Goal: Information Seeking & Learning: Learn about a topic

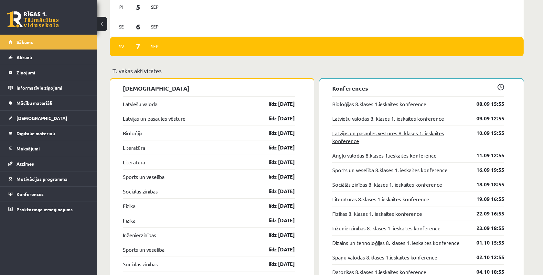
scroll to position [577, 0]
click at [395, 105] on link "Bioloģijas 8.klases 1.ieskaites konference" at bounding box center [380, 104] width 94 height 8
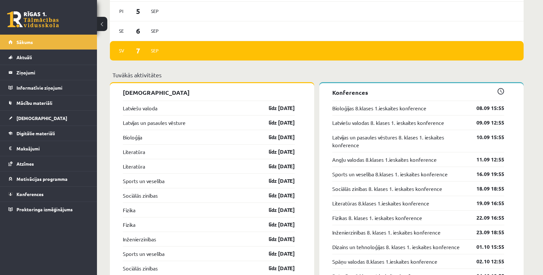
scroll to position [573, 0]
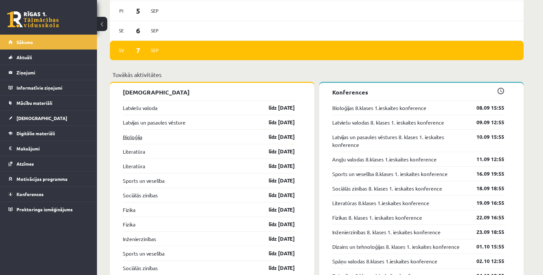
click at [133, 137] on link "Bioloģija" at bounding box center [132, 137] width 19 height 8
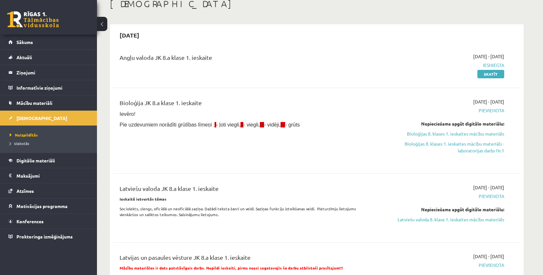
scroll to position [41, 0]
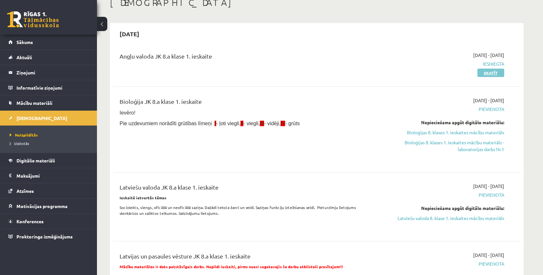
click at [490, 72] on link "Skatīt" at bounding box center [491, 73] width 27 height 8
click at [490, 134] on link "Bioloģijas 8. klases 1. ieskaites mācību materiāls" at bounding box center [444, 132] width 122 height 7
click at [428, 141] on link "Bioloģijas 8. klases 1. ieskaites mācību materiāls - laboratorijas darbs Nr.1" at bounding box center [444, 146] width 122 height 14
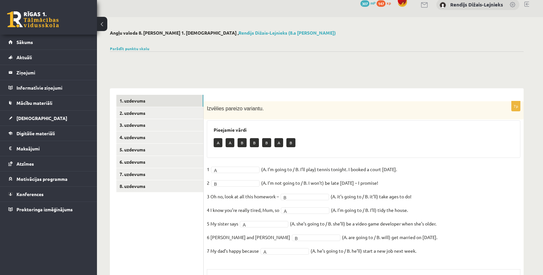
scroll to position [6, 0]
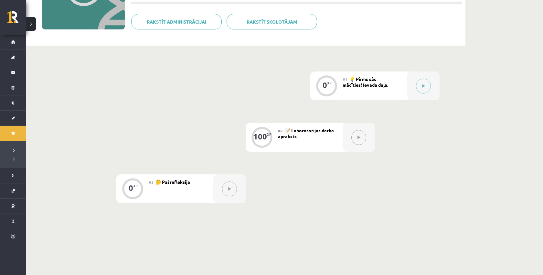
scroll to position [102, 0]
click at [425, 86] on icon at bounding box center [424, 87] width 3 height 4
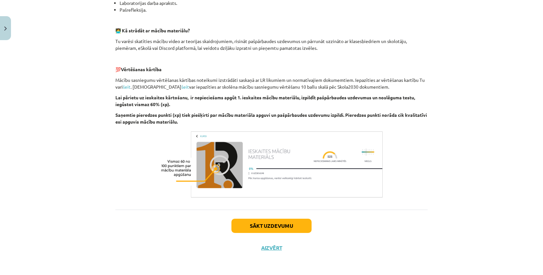
scroll to position [173, 0]
click at [251, 225] on button "Sākt uzdevumu" at bounding box center [272, 226] width 80 height 14
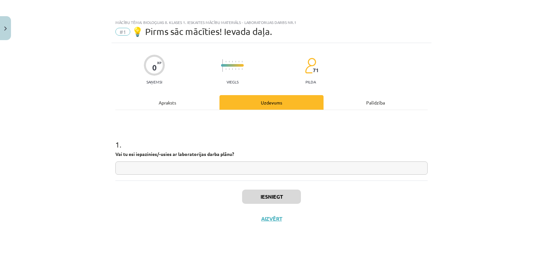
click at [193, 170] on input "text" at bounding box center [271, 167] width 313 height 13
type input "**"
click at [278, 197] on button "Iesniegt" at bounding box center [271, 197] width 59 height 14
click at [266, 223] on button "Nākamā nodarbība" at bounding box center [271, 222] width 63 height 15
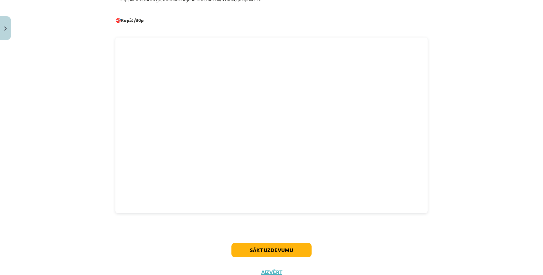
scroll to position [289, 0]
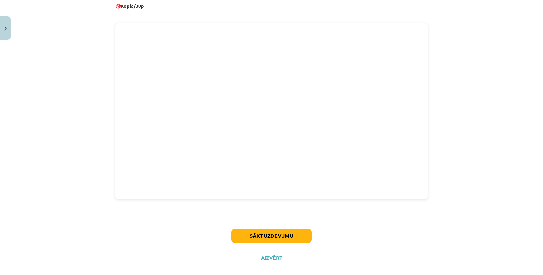
click at [258, 238] on button "Sākt uzdevumu" at bounding box center [272, 236] width 80 height 14
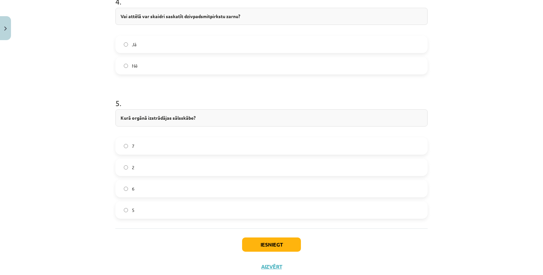
scroll to position [693, 0]
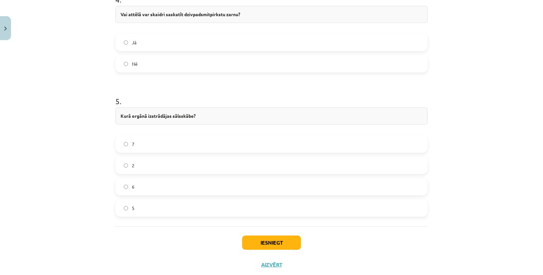
click at [124, 158] on label "2" at bounding box center [271, 165] width 311 height 16
click at [262, 247] on button "Iesniegt" at bounding box center [271, 243] width 59 height 14
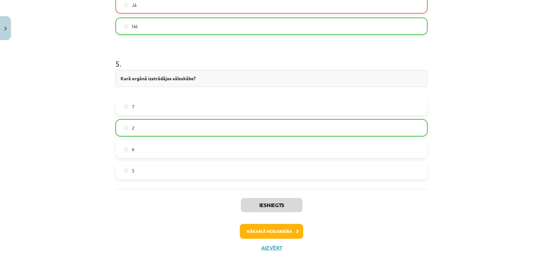
scroll to position [731, 0]
click at [266, 231] on button "Nākamā nodarbība" at bounding box center [271, 231] width 63 height 15
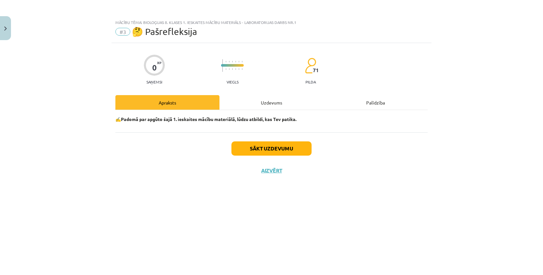
click at [267, 150] on button "Sākt uzdevumu" at bounding box center [272, 148] width 80 height 14
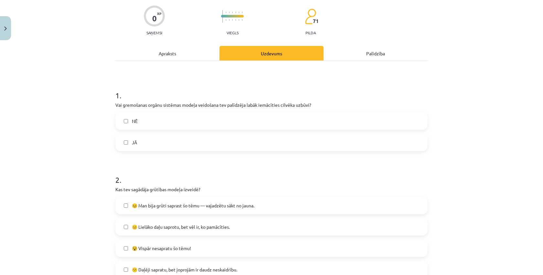
scroll to position [51, 0]
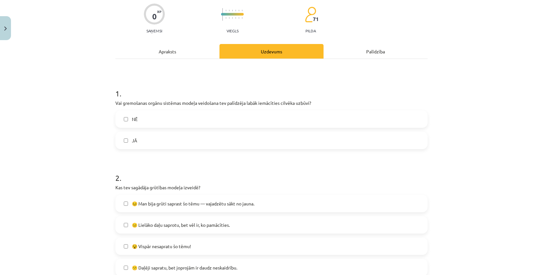
click at [129, 141] on label "JĀ" at bounding box center [271, 140] width 311 height 16
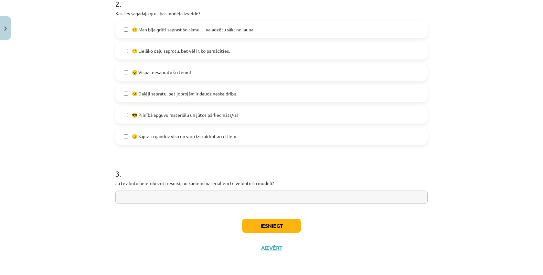
scroll to position [226, 0]
click at [139, 198] on input "text" at bounding box center [271, 197] width 313 height 13
type input "**********"
click at [277, 225] on button "Iesniegt" at bounding box center [271, 226] width 59 height 14
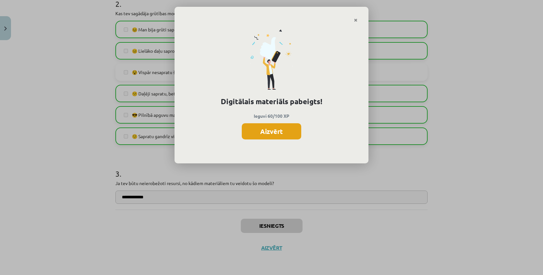
click at [277, 130] on button "Aizvērt" at bounding box center [272, 131] width 60 height 16
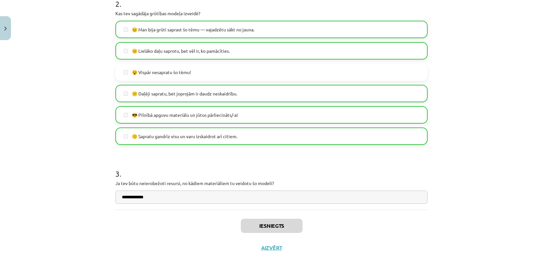
click at [271, 246] on button "Aizvērt" at bounding box center [271, 248] width 25 height 6
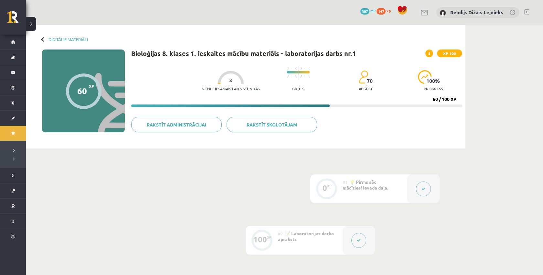
scroll to position [0, 0]
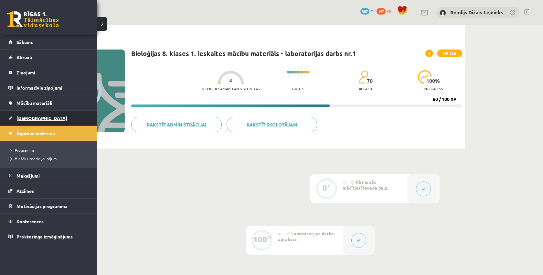
click at [27, 119] on span "[DEMOGRAPHIC_DATA]" at bounding box center [41, 118] width 51 height 6
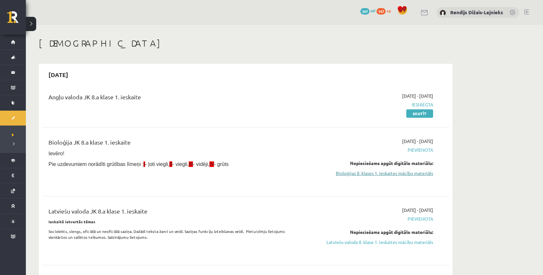
click at [373, 173] on link "Bioloģijas 8. klases 1. ieskaites mācību materiāls" at bounding box center [373, 173] width 122 height 7
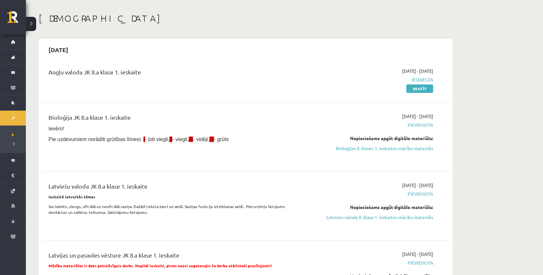
scroll to position [24, 0]
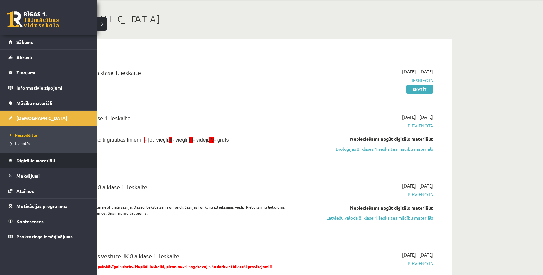
click at [29, 162] on span "Digitālie materiāli" at bounding box center [35, 161] width 38 height 6
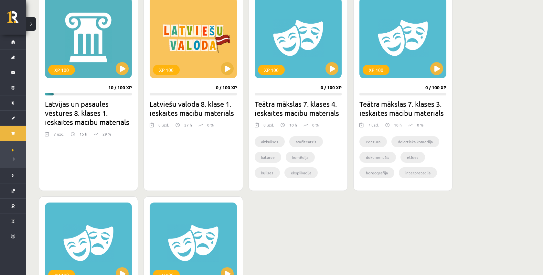
scroll to position [195, 0]
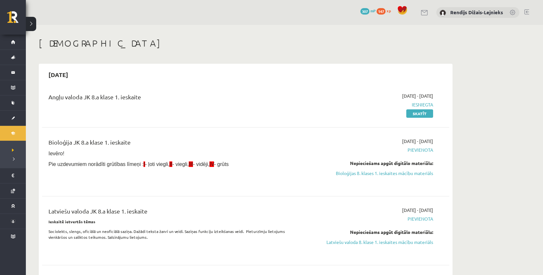
scroll to position [1, 0]
click at [380, 174] on link "Bioloģijas 8. klases 1. ieskaites mācību materiāls" at bounding box center [373, 172] width 122 height 7
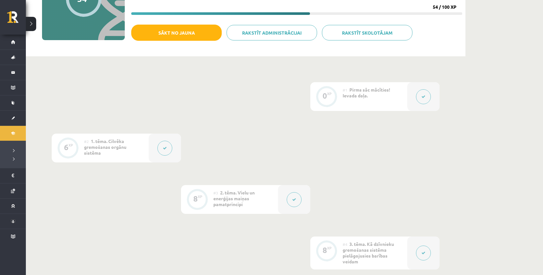
scroll to position [97, 0]
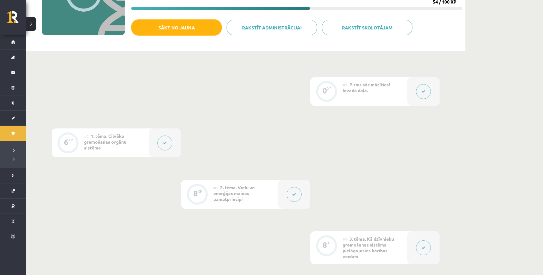
click at [293, 195] on icon at bounding box center [294, 194] width 4 height 4
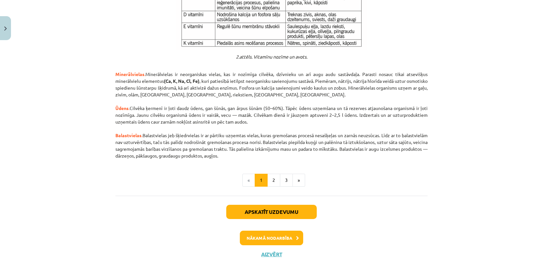
scroll to position [672, 0]
click at [274, 174] on button "2" at bounding box center [274, 180] width 13 height 13
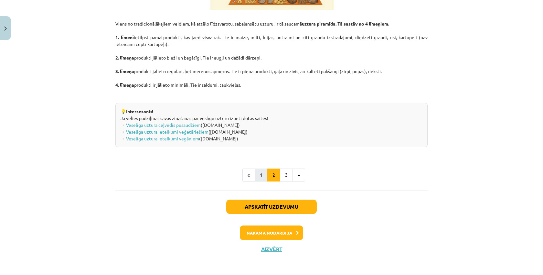
click at [262, 172] on button "1" at bounding box center [261, 175] width 13 height 13
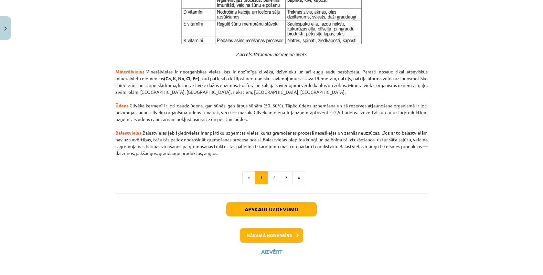
scroll to position [672, 0]
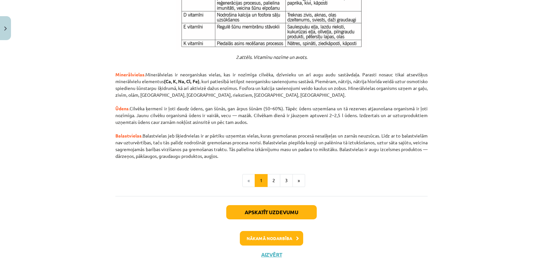
click at [261, 205] on button "Apskatīt uzdevumu" at bounding box center [271, 212] width 91 height 14
select select "**"
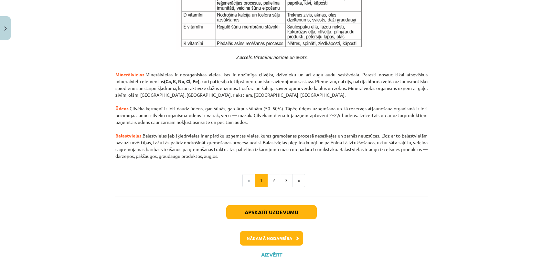
select select "**"
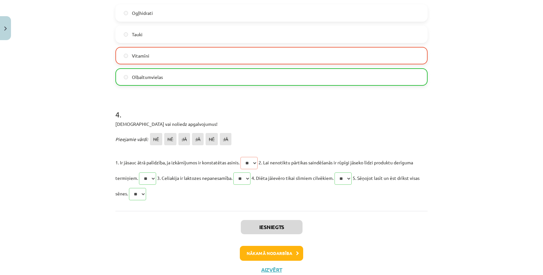
scroll to position [442, 0]
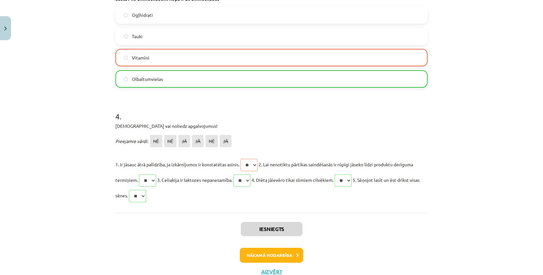
click at [271, 253] on button "Nākamā nodarbība" at bounding box center [271, 255] width 63 height 15
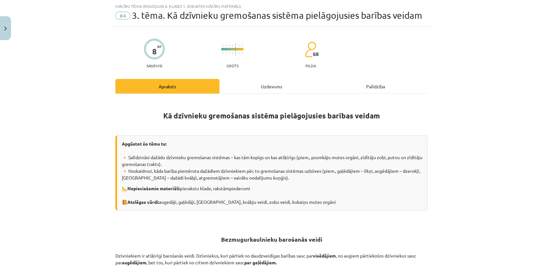
scroll to position [351, 0]
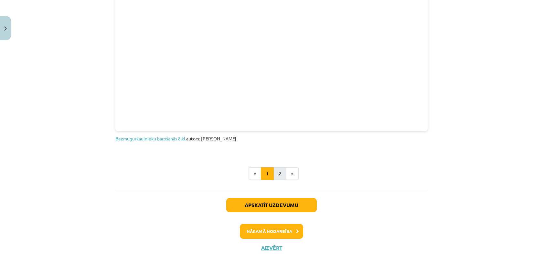
click at [280, 172] on button "2" at bounding box center [280, 173] width 13 height 13
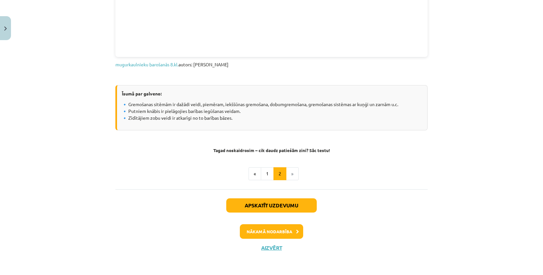
click at [266, 202] on button "Apskatīt uzdevumu" at bounding box center [271, 205] width 91 height 14
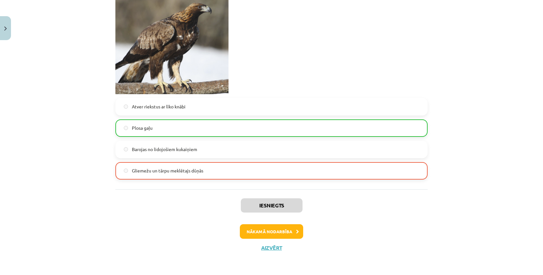
scroll to position [764, 0]
click at [269, 232] on button "Nākamā nodarbība" at bounding box center [271, 231] width 63 height 15
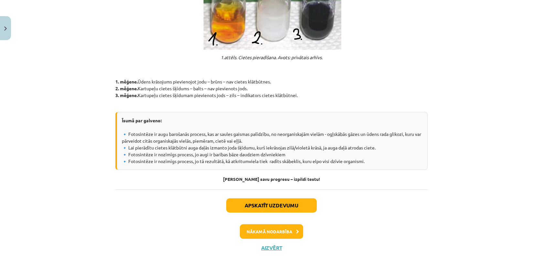
click at [269, 232] on button "Nākamā nodarbība" at bounding box center [271, 231] width 63 height 15
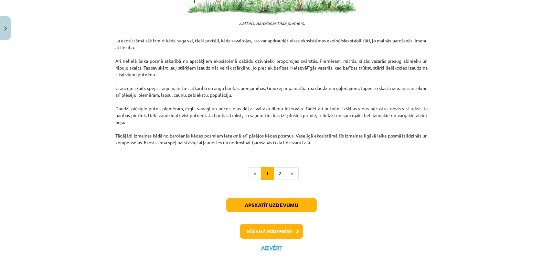
scroll to position [1007, 0]
click at [280, 174] on button "2" at bounding box center [280, 173] width 13 height 13
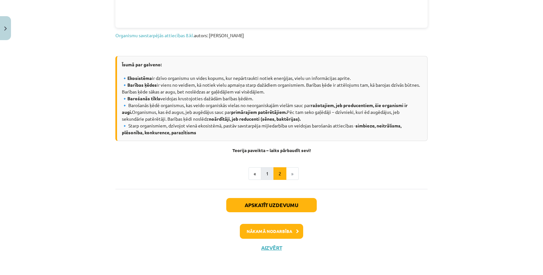
click at [268, 176] on button "1" at bounding box center [267, 173] width 13 height 13
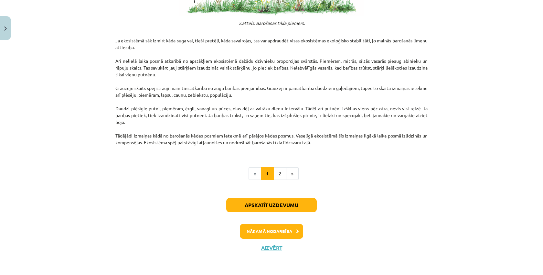
scroll to position [1007, 0]
click at [260, 207] on button "Apskatīt uzdevumu" at bounding box center [271, 205] width 91 height 14
select select "**********"
select select "*********"
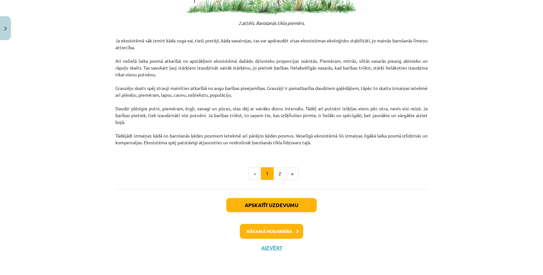
select select "********"
select select "**"
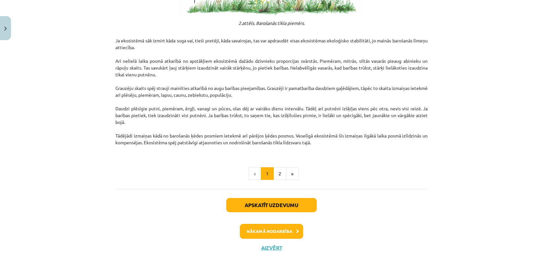
select select "**"
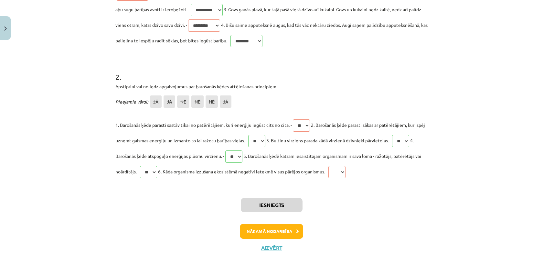
scroll to position [225, 0]
click at [255, 234] on button "Nākamā nodarbība" at bounding box center [271, 231] width 63 height 15
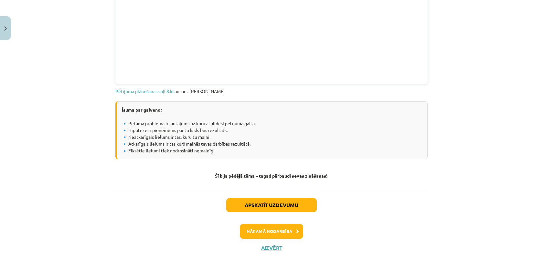
scroll to position [367, 0]
click at [253, 233] on button "Nākamā nodarbība" at bounding box center [271, 231] width 63 height 15
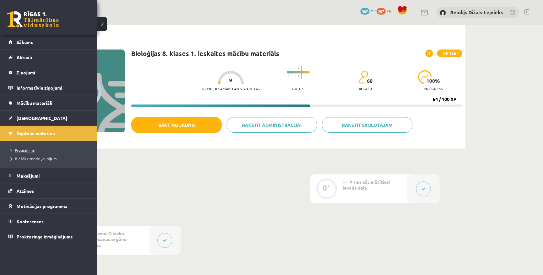
click at [27, 150] on span "Programma" at bounding box center [21, 150] width 27 height 5
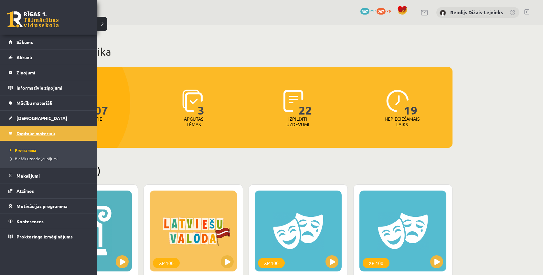
click at [50, 133] on span "Digitālie materiāli" at bounding box center [35, 133] width 38 height 6
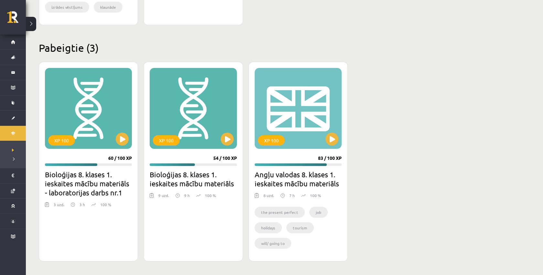
scroll to position [563, 0]
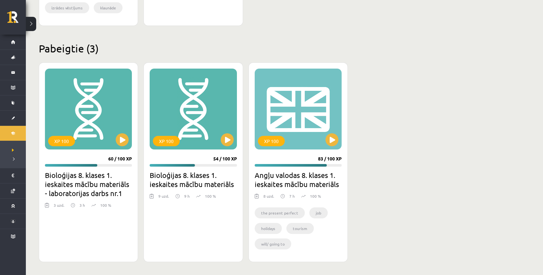
click at [69, 178] on h2 "Bioloģijas 8. klases 1. ieskaites mācību materiāls - laboratorijas darbs nr.1" at bounding box center [88, 183] width 87 height 27
click at [169, 177] on h2 "Bioloģijas 8. klases 1. ieskaites mācību materiāls" at bounding box center [193, 179] width 87 height 18
click at [227, 140] on button at bounding box center [227, 139] width 13 height 13
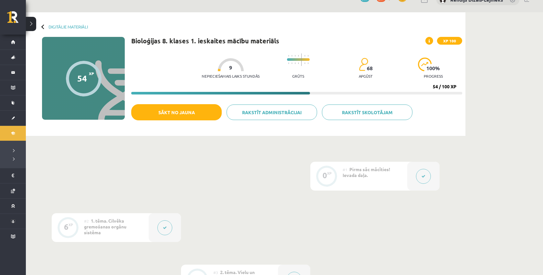
scroll to position [15, 0]
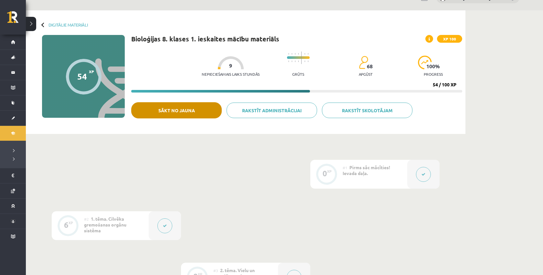
click at [188, 111] on button "Sākt no jauna" at bounding box center [176, 110] width 91 height 16
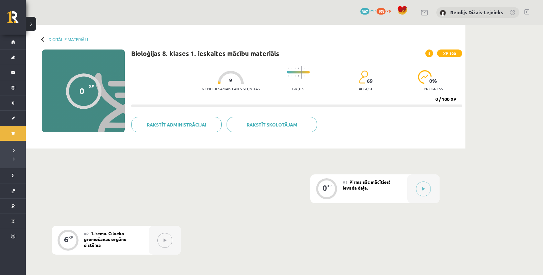
scroll to position [94, 0]
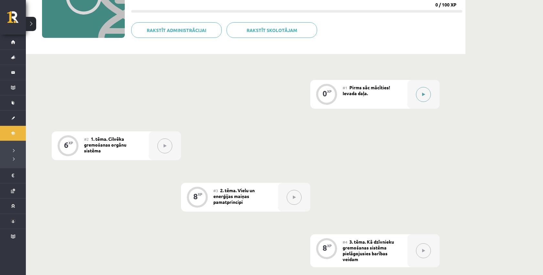
click at [424, 95] on icon at bounding box center [424, 95] width 3 height 4
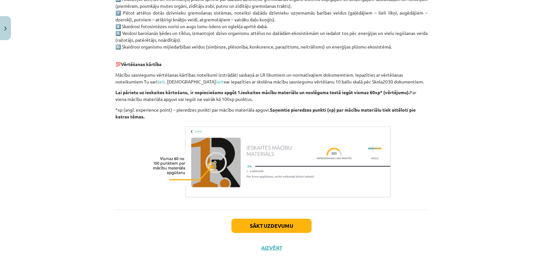
scroll to position [439, 0]
click at [286, 225] on button "Sākt uzdevumu" at bounding box center [272, 226] width 80 height 14
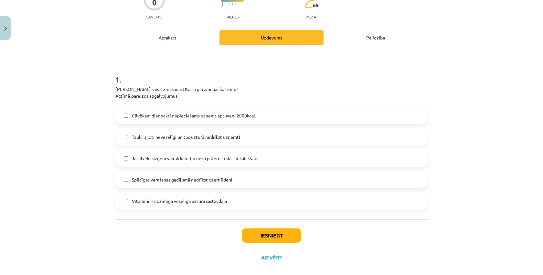
scroll to position [68, 0]
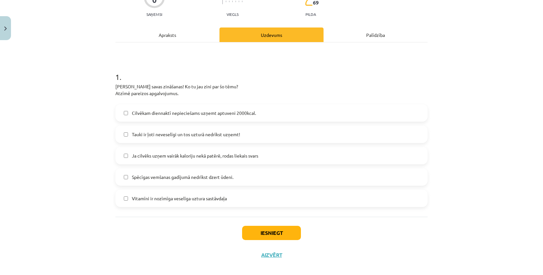
click at [265, 235] on button "Iesniegt" at bounding box center [271, 233] width 59 height 14
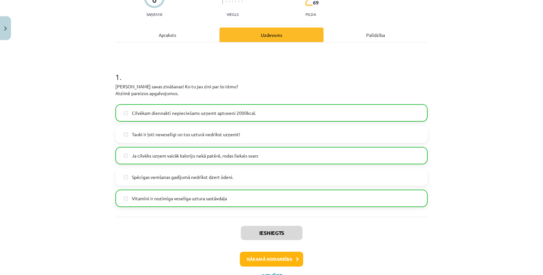
click at [276, 262] on button "Nākamā nodarbība" at bounding box center [271, 259] width 63 height 15
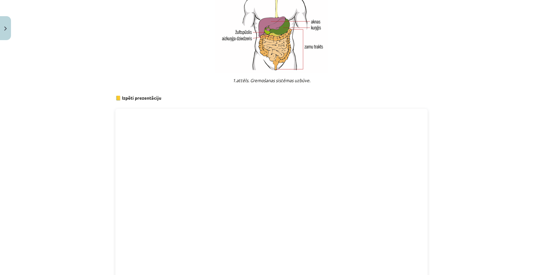
scroll to position [440, 0]
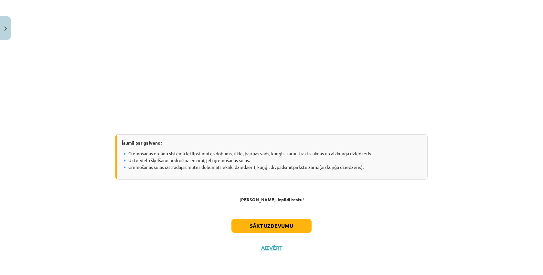
click at [274, 230] on button "Sākt uzdevumu" at bounding box center [272, 226] width 80 height 14
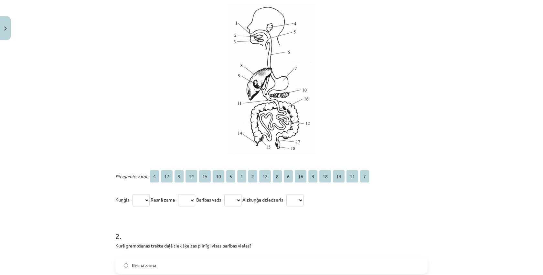
scroll to position [168, 0]
select select "*"
select select "**"
select select "*"
select select "**"
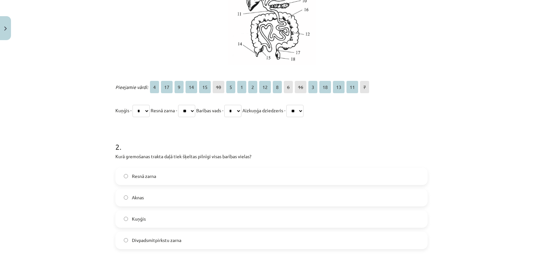
scroll to position [260, 0]
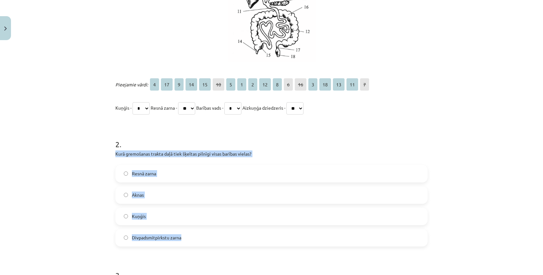
drag, startPoint x: 115, startPoint y: 154, endPoint x: 179, endPoint y: 241, distance: 109.0
click at [179, 241] on div "6 XP Saņemsi Grūts 69 pilda Apraksts Uzdevums Palīdzība 1 . Aplūko attēlu! Ar k…" at bounding box center [272, 97] width 320 height 629
click at [268, 159] on div "2 . Kurā gremošanas trakta daļā tiek šķeltas pilnīgi visas barības vielas? Resn…" at bounding box center [271, 187] width 313 height 118
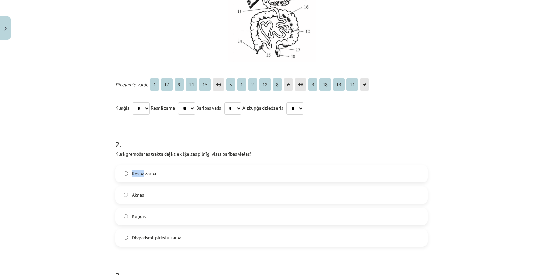
click at [268, 159] on div "2 . Kurā gremošanas trakta daļā tiek šķeltas pilnīgi visas barības vielas? Resn…" at bounding box center [271, 187] width 313 height 118
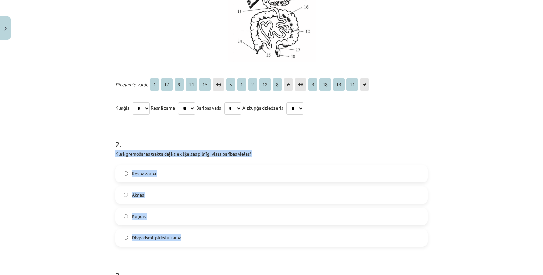
drag, startPoint x: 115, startPoint y: 152, endPoint x: 187, endPoint y: 243, distance: 116.1
click at [187, 244] on div "6 XP Saņemsi Grūts 69 pilda Apraksts Uzdevums Palīdzība 1 . Aplūko attēlu! Ar k…" at bounding box center [272, 97] width 320 height 629
click at [196, 159] on div "2 . Kurā gremošanas trakta daļā tiek šķeltas pilnīgi visas barības vielas? Resn…" at bounding box center [271, 187] width 313 height 118
drag, startPoint x: 116, startPoint y: 154, endPoint x: 186, endPoint y: 240, distance: 110.6
click at [186, 240] on div "2 . Kurā gremošanas trakta daļā tiek šķeltas pilnīgi visas barības vielas? Resn…" at bounding box center [271, 187] width 313 height 118
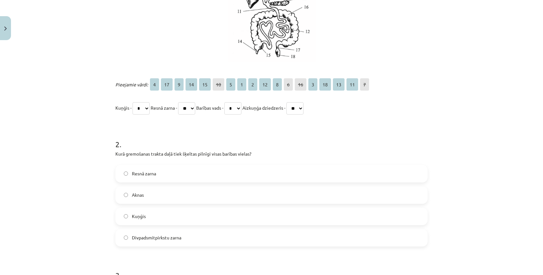
click at [228, 122] on form "1 . Aplūko attēlu! Ar kādiem ciapriem apzīmēti dotie orgāni? Pieejamie vārdi: 4…" at bounding box center [271, 110] width 313 height 484
click at [128, 235] on label "Divpadsmitpirkstu zarna" at bounding box center [271, 238] width 311 height 16
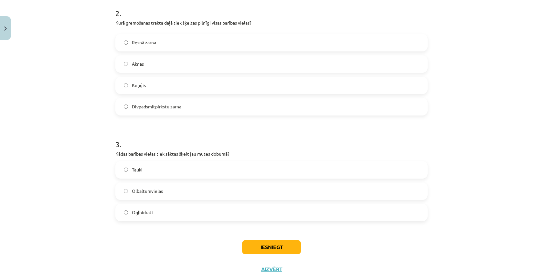
scroll to position [397, 0]
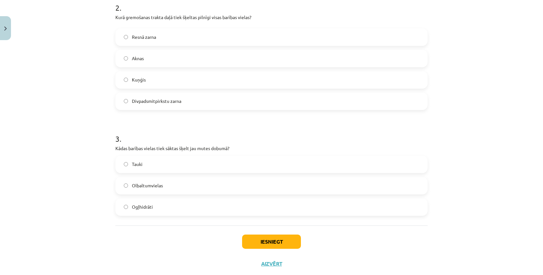
click at [134, 202] on label "Ogļhidrāti" at bounding box center [271, 207] width 311 height 16
click at [254, 243] on button "Iesniegt" at bounding box center [271, 242] width 59 height 14
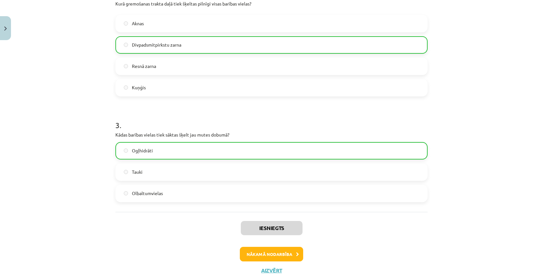
scroll to position [411, 0]
click at [252, 254] on button "Nākamā nodarbība" at bounding box center [271, 254] width 63 height 15
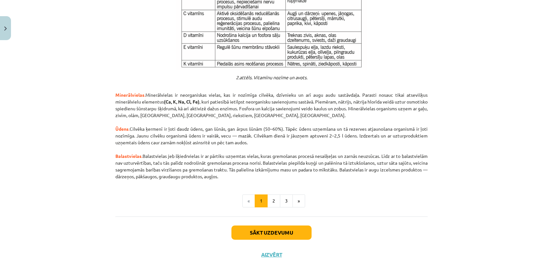
click at [254, 225] on button "Sākt uzdevumu" at bounding box center [272, 232] width 80 height 14
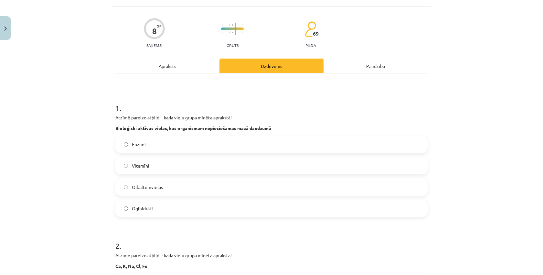
scroll to position [41, 0]
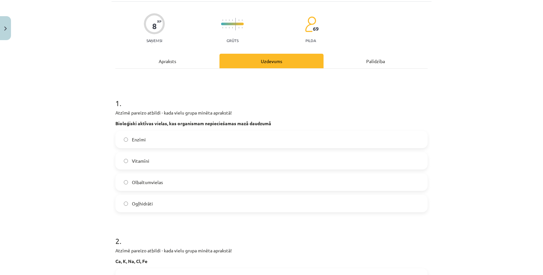
click at [173, 166] on label "Vitamīni" at bounding box center [271, 161] width 311 height 16
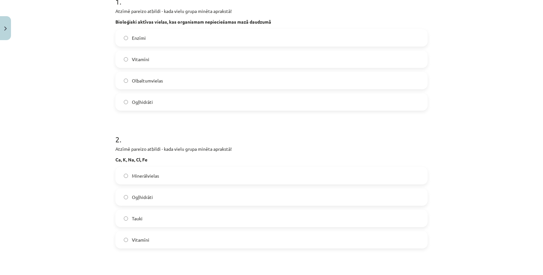
scroll to position [148, 0]
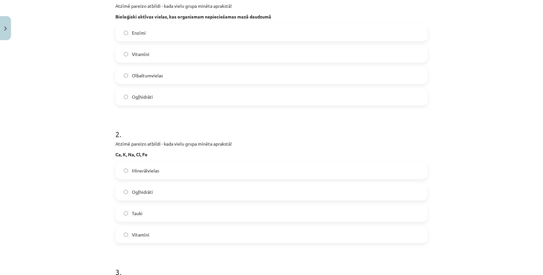
click at [135, 176] on label "Minerālvielas" at bounding box center [271, 170] width 311 height 16
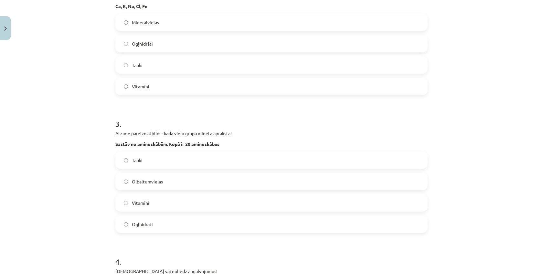
scroll to position [297, 0]
click at [138, 194] on label "Vitamīni" at bounding box center [271, 202] width 311 height 16
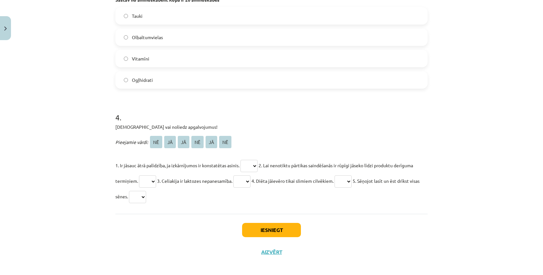
scroll to position [444, 0]
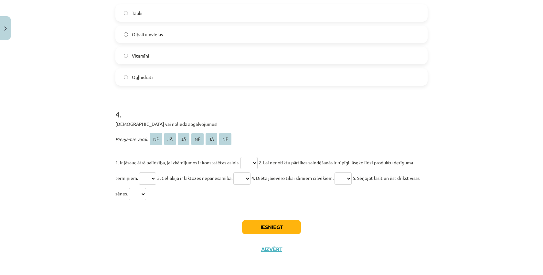
select select "**"
click at [138, 197] on p "1. Ir jāsauc ātrā palīdzība, ja izkārnījumos ir konstatētas asinis. ** ** ** **…" at bounding box center [271, 178] width 313 height 47
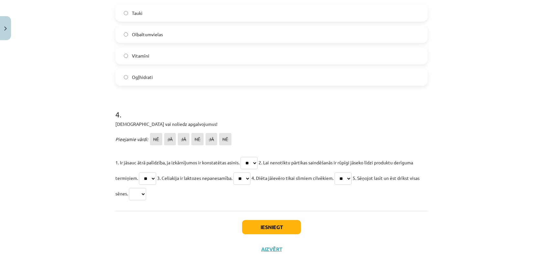
select select "**"
click at [258, 225] on button "Iesniegt" at bounding box center [271, 227] width 59 height 14
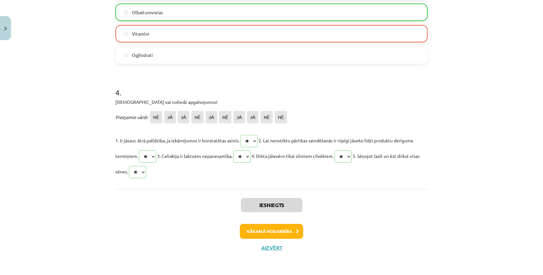
scroll to position [466, 0]
click at [253, 225] on button "Nākamā nodarbība" at bounding box center [271, 231] width 63 height 15
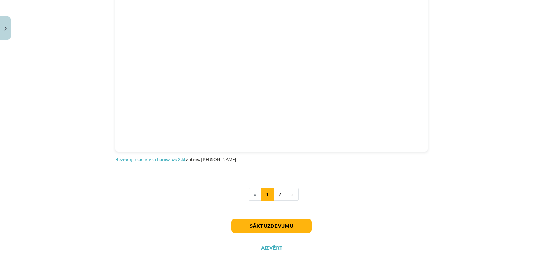
click at [256, 227] on button "Sākt uzdevumu" at bounding box center [272, 226] width 80 height 14
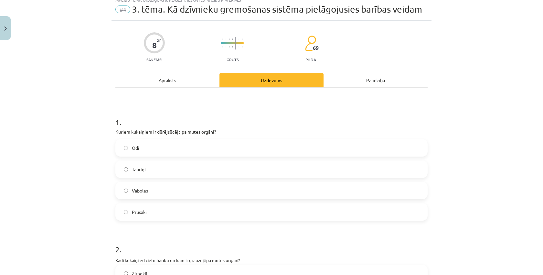
scroll to position [16, 0]
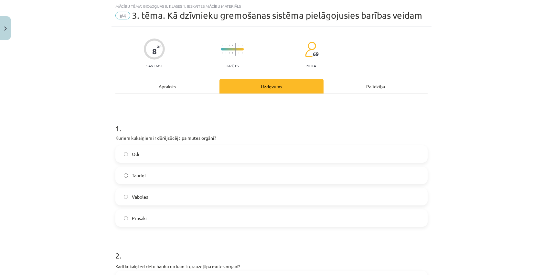
click at [148, 157] on label "Odi" at bounding box center [271, 154] width 311 height 16
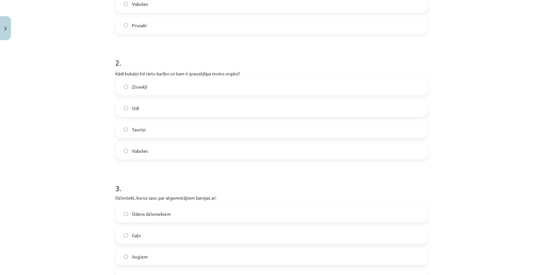
scroll to position [206, 0]
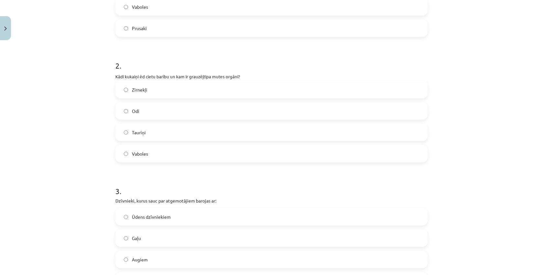
click at [148, 91] on label "Zirnekļi" at bounding box center [271, 90] width 311 height 16
click at [135, 154] on span "Vaboles" at bounding box center [140, 153] width 16 height 7
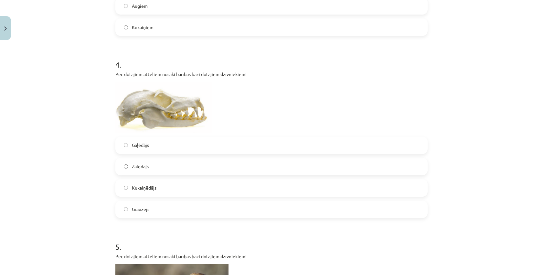
scroll to position [455, 0]
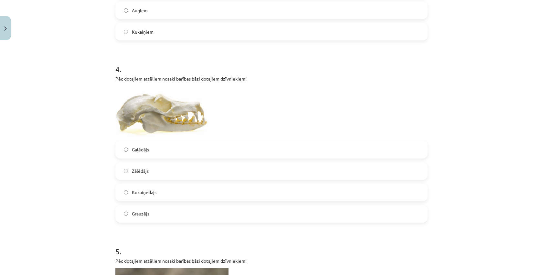
click at [142, 153] on label "Gaļēdājs" at bounding box center [271, 150] width 311 height 16
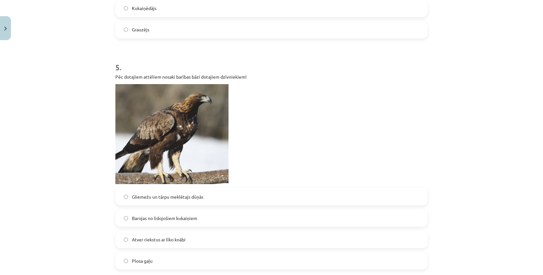
scroll to position [644, 0]
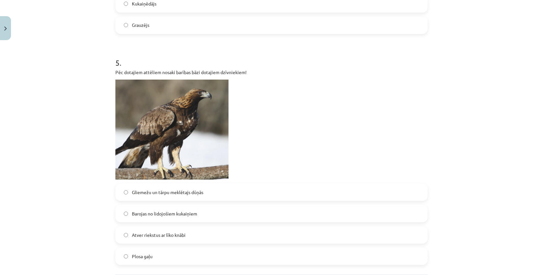
click at [132, 256] on span "Plosa gaļu" at bounding box center [142, 256] width 21 height 7
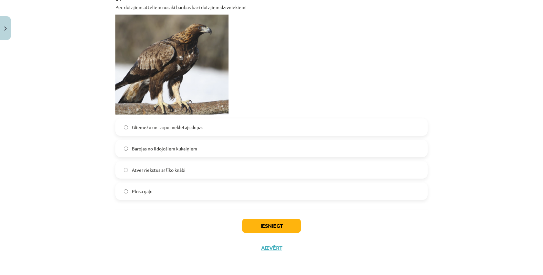
scroll to position [710, 0]
click at [248, 223] on button "Iesniegt" at bounding box center [271, 226] width 59 height 14
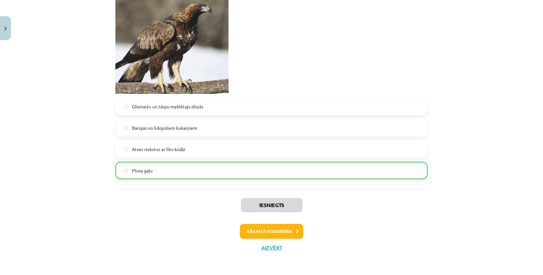
click at [257, 233] on button "Nākamā nodarbība" at bounding box center [271, 231] width 63 height 15
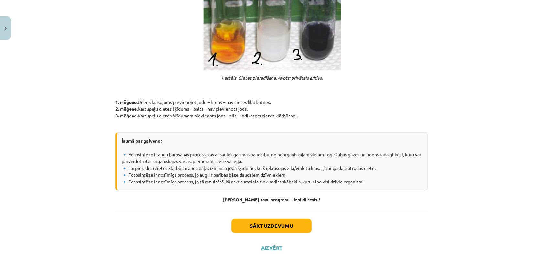
scroll to position [535, 0]
click at [265, 219] on button "Sākt uzdevumu" at bounding box center [272, 226] width 80 height 14
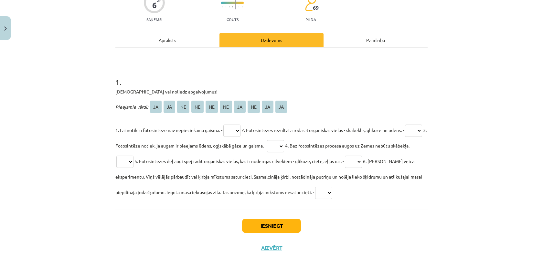
scroll to position [63, 0]
select select "**"
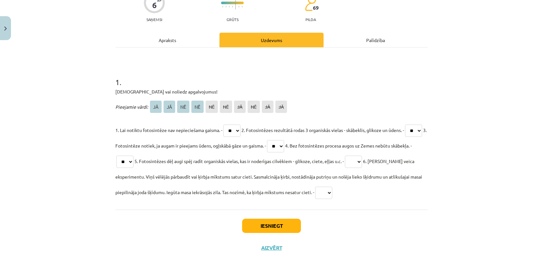
click at [370, 156] on p "1. Lai notiktu fotosintēze nav nepieciešama gaisma. - ** ** ** ** ** ** ** ** *…" at bounding box center [271, 161] width 313 height 78
select select "**"
click at [275, 229] on button "Iesniegt" at bounding box center [271, 226] width 59 height 14
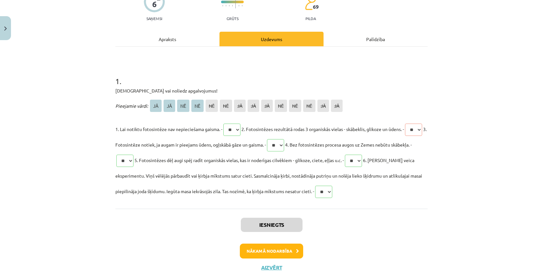
click at [259, 250] on button "Nākamā nodarbība" at bounding box center [271, 251] width 63 height 15
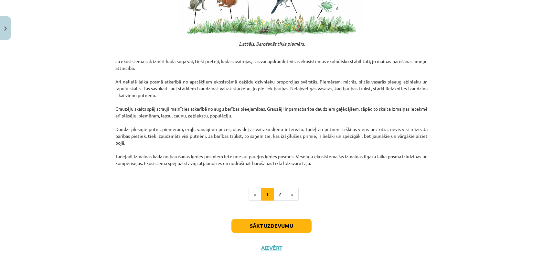
scroll to position [987, 0]
click at [269, 222] on button "Sākt uzdevumu" at bounding box center [272, 226] width 80 height 14
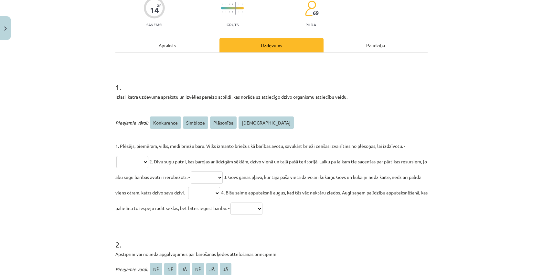
scroll to position [62, 0]
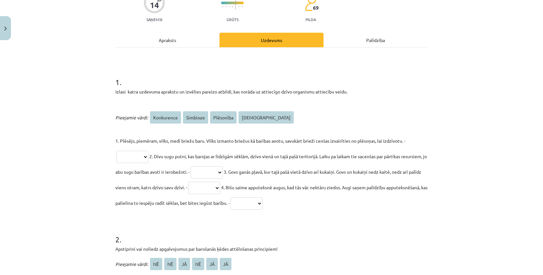
select select "**********"
select select "********"
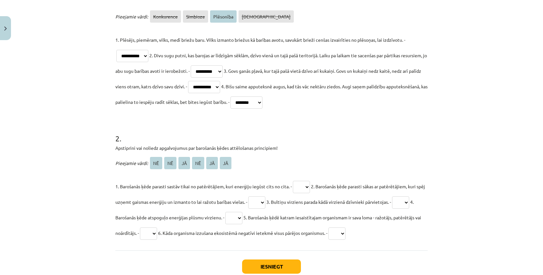
scroll to position [157, 0]
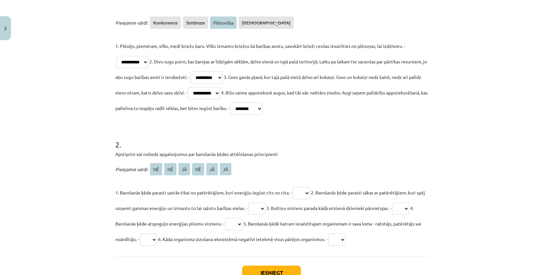
select select "*********"
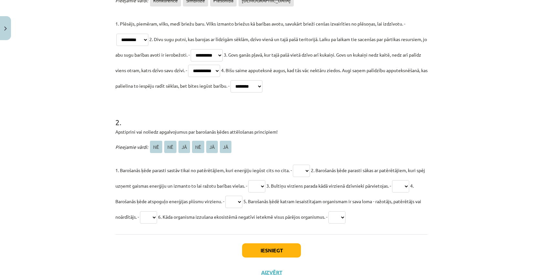
scroll to position [180, 0]
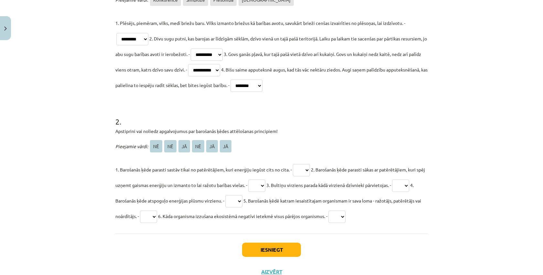
select select "**"
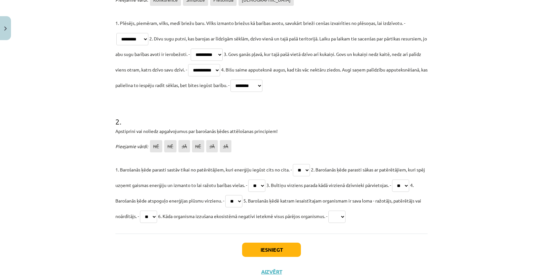
select select "**"
click at [289, 249] on button "Iesniegt" at bounding box center [271, 250] width 59 height 14
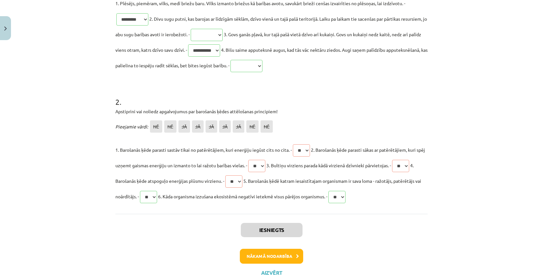
scroll to position [201, 0]
click at [286, 255] on button "Nākamā nodarbība" at bounding box center [271, 255] width 63 height 15
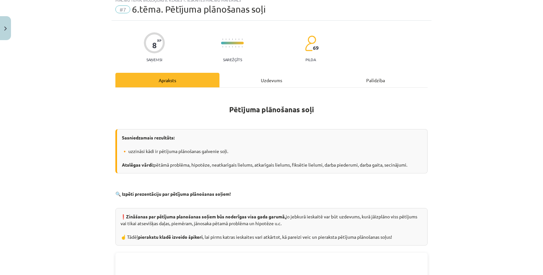
scroll to position [16, 0]
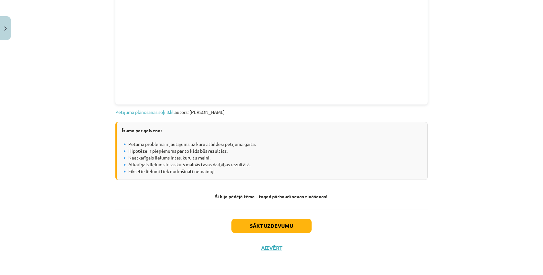
click at [280, 225] on button "Sākt uzdevumu" at bounding box center [272, 226] width 80 height 14
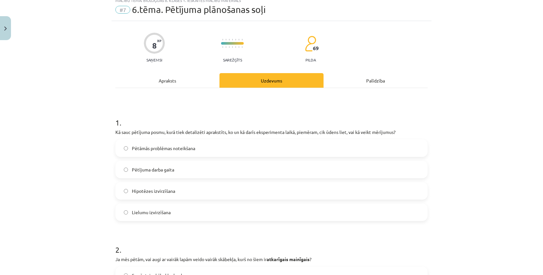
scroll to position [21, 0]
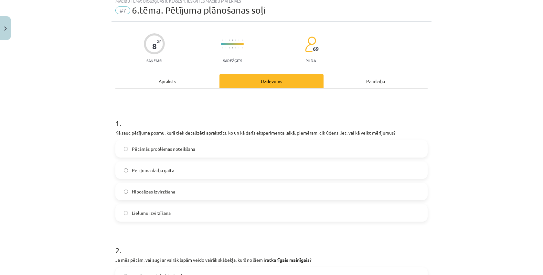
click at [166, 173] on span "Pētījuma darba gaita" at bounding box center [153, 170] width 42 height 7
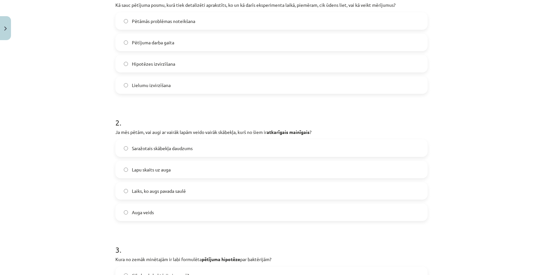
scroll to position [150, 0]
click at [151, 142] on label "Saražotais skābekļa daudzums" at bounding box center [271, 147] width 311 height 16
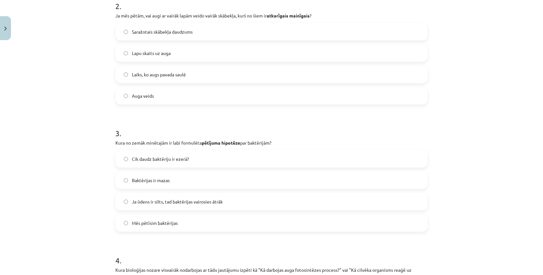
scroll to position [271, 0]
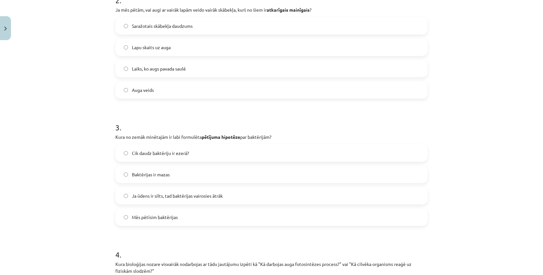
click at [132, 194] on span "Ja ūdens ir silts, tad baktērijas vairosies ātrāk" at bounding box center [177, 195] width 91 height 7
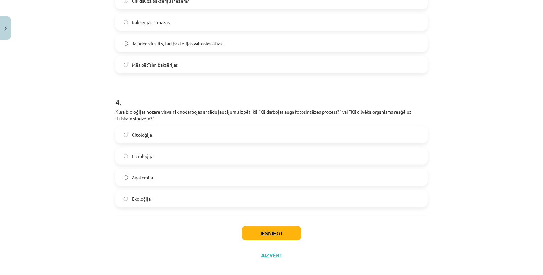
scroll to position [424, 0]
click at [141, 134] on span "Citoloģija" at bounding box center [142, 134] width 20 height 7
click at [209, 160] on label "Fizioloģija" at bounding box center [271, 156] width 311 height 16
click at [248, 227] on button "Iesniegt" at bounding box center [271, 233] width 59 height 14
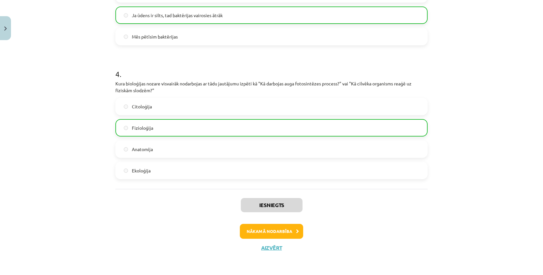
scroll to position [453, 0]
click at [258, 228] on button "Nākamā nodarbība" at bounding box center [271, 231] width 63 height 15
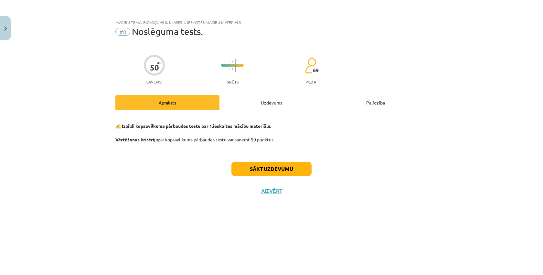
click at [256, 171] on button "Sākt uzdevumu" at bounding box center [272, 169] width 80 height 14
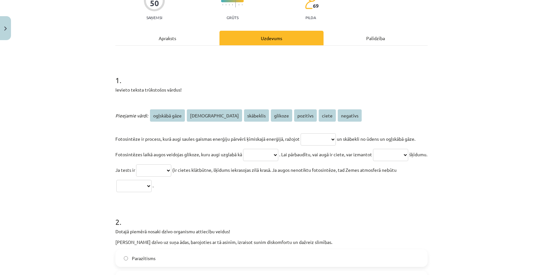
scroll to position [66, 0]
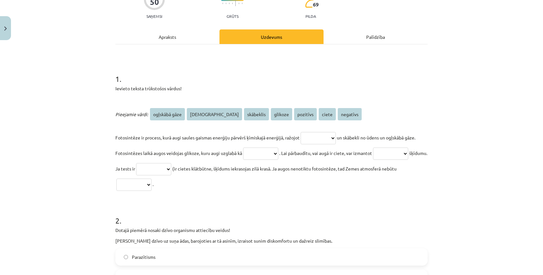
select select "*******"
select select "*********"
select select "**********"
select select "*****"
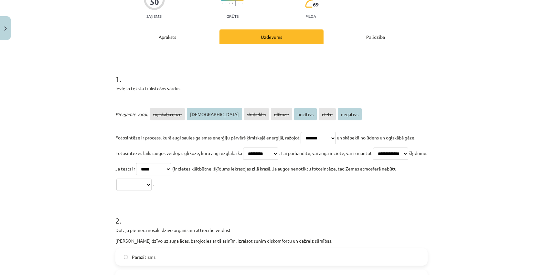
select select "****"
select select "*****"
select select "****"
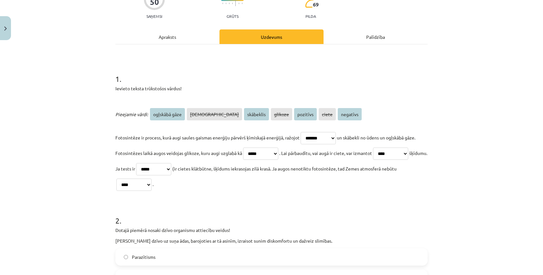
select select "********"
select select "*********"
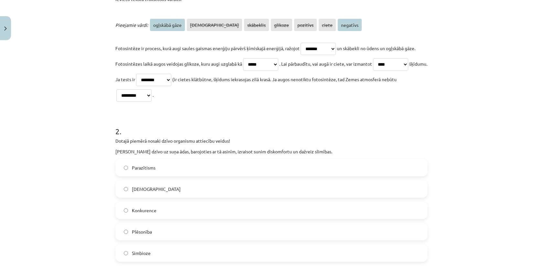
scroll to position [156, 0]
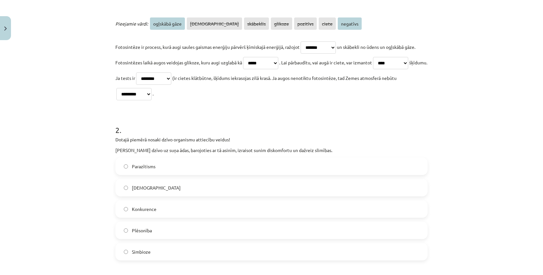
click at [162, 162] on label "Parazītisms" at bounding box center [271, 166] width 311 height 16
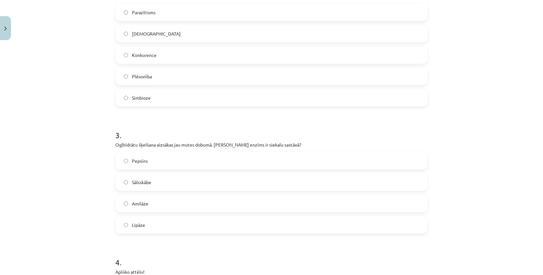
scroll to position [315, 0]
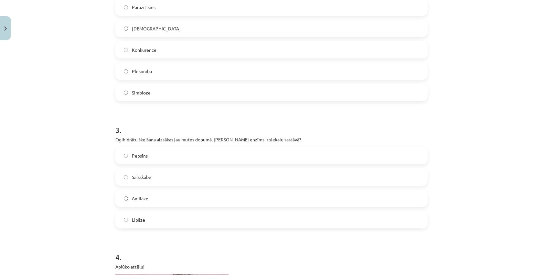
click at [134, 200] on span "Amilāze" at bounding box center [140, 198] width 16 height 7
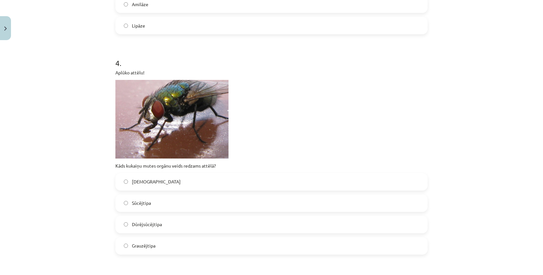
scroll to position [515, 0]
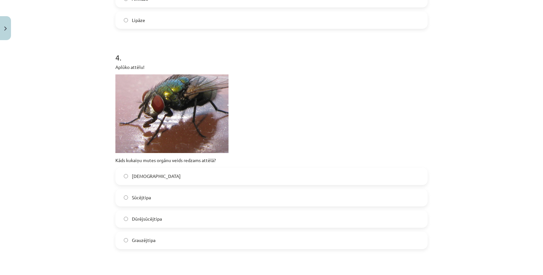
click at [123, 178] on label "Laizītājtipa" at bounding box center [271, 176] width 311 height 16
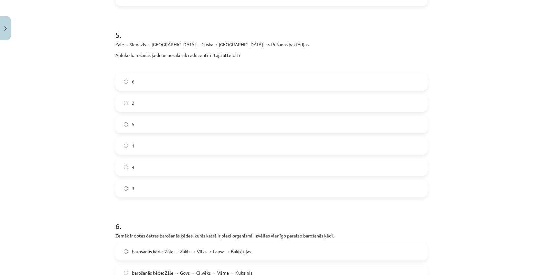
scroll to position [756, 0]
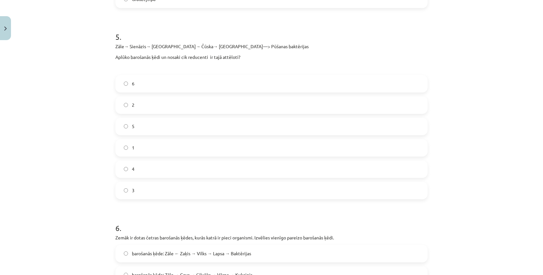
click at [123, 147] on label "1" at bounding box center [271, 148] width 311 height 16
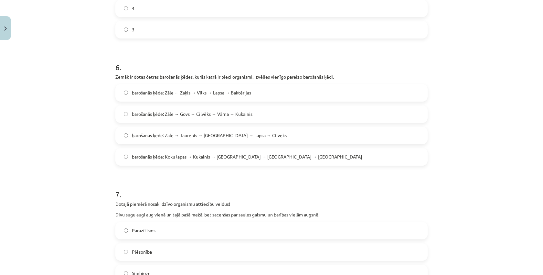
scroll to position [918, 0]
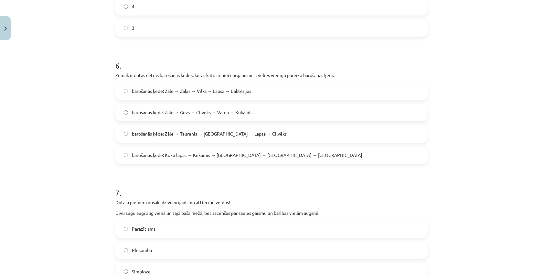
click at [220, 157] on span "barošanās ķēde: Koku lapas → Kukainis → Varde → Čūska → Ērglis" at bounding box center [247, 155] width 231 height 7
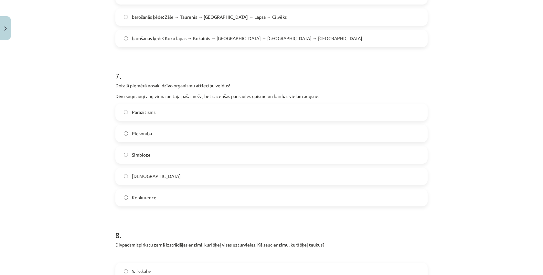
scroll to position [1036, 0]
click at [136, 195] on span "Konkurence" at bounding box center [144, 197] width 25 height 7
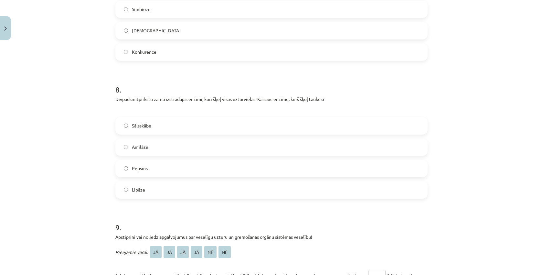
scroll to position [1181, 0]
click at [138, 188] on span "Lipāze" at bounding box center [138, 189] width 13 height 7
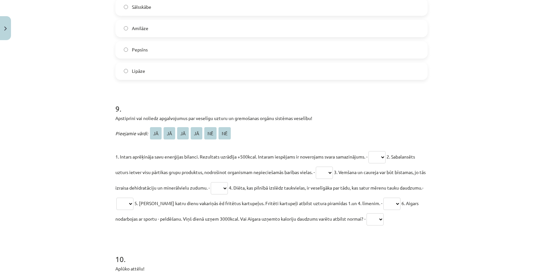
scroll to position [1301, 0]
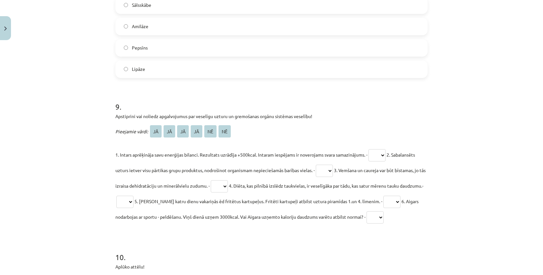
select select "**"
click at [222, 190] on p "1. Intars aprēķināja savu enerģijas bilanci. Rezultats uzrādīja +500kcal. Intar…" at bounding box center [271, 186] width 313 height 78
select select "**"
click at [153, 205] on p "1. Intars aprēķināja savu enerģijas bilanci. Rezultats uzrādīja +500kcal. Intar…" at bounding box center [271, 186] width 313 height 78
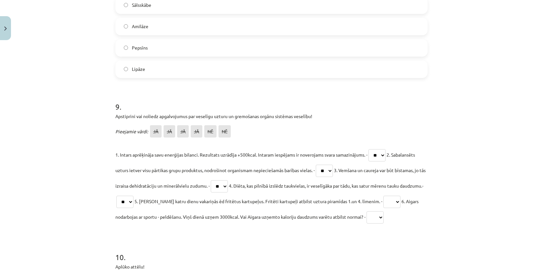
select select "**"
click at [384, 220] on p "1. Intars aprēķināja savu enerģijas bilanci. Rezultats uzrādīja +500kcal. Intar…" at bounding box center [271, 186] width 313 height 78
select select "**"
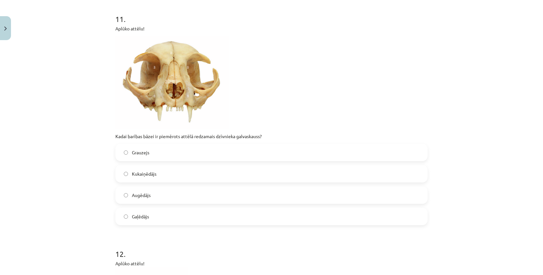
scroll to position [1792, 0]
click at [179, 222] on label "Gaļēdājs" at bounding box center [271, 217] width 311 height 16
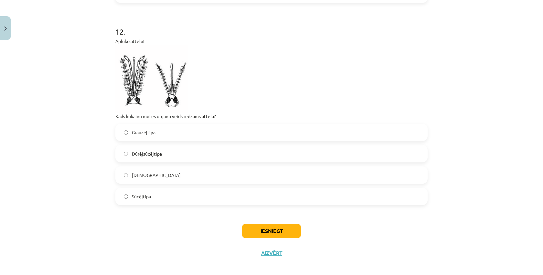
scroll to position [2015, 0]
click at [164, 159] on label "Dūrējsūcējtipa" at bounding box center [271, 153] width 311 height 16
click at [253, 226] on button "Iesniegt" at bounding box center [271, 230] width 59 height 14
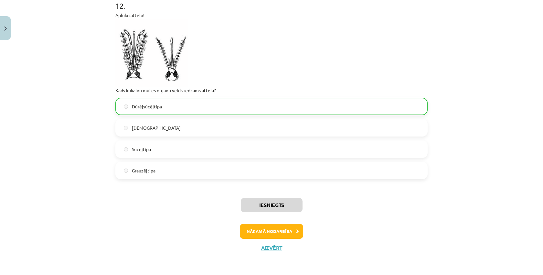
scroll to position [2041, 0]
click at [253, 226] on button "Nākamā nodarbība" at bounding box center [271, 231] width 63 height 15
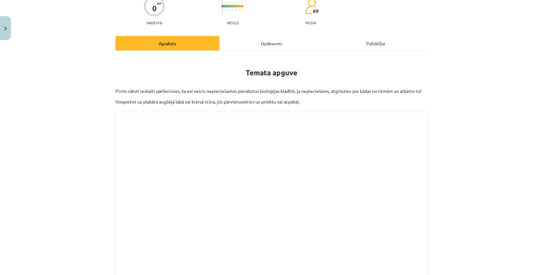
scroll to position [16, 0]
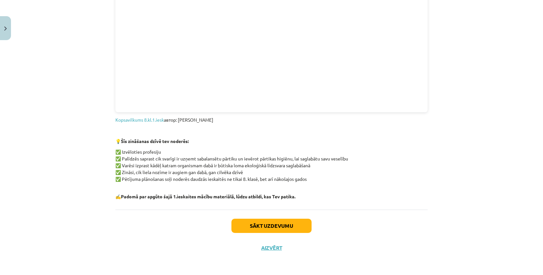
click at [253, 226] on button "Sākt uzdevumu" at bounding box center [272, 226] width 80 height 14
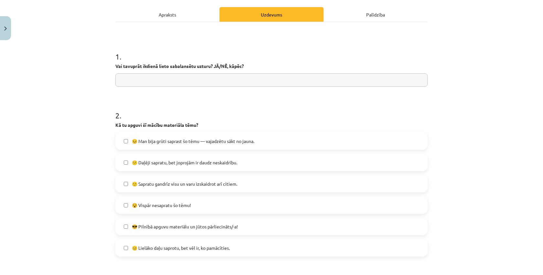
scroll to position [92, 0]
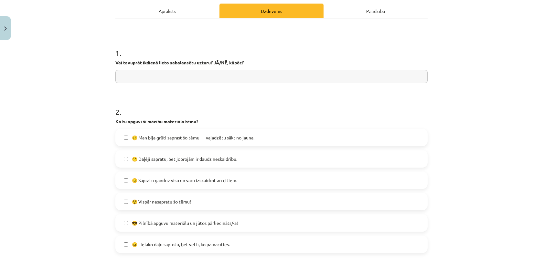
click at [180, 78] on input "text" at bounding box center [271, 76] width 313 height 13
type input "**********"
click at [139, 181] on span "🙂 Sapratu gandrīz visu un varu izskaidrot arī citiem." at bounding box center [184, 180] width 105 height 7
click at [130, 246] on label "😐 Lielāko daļu saprotu, bet vēl ir, ko pamācīties." at bounding box center [271, 244] width 311 height 16
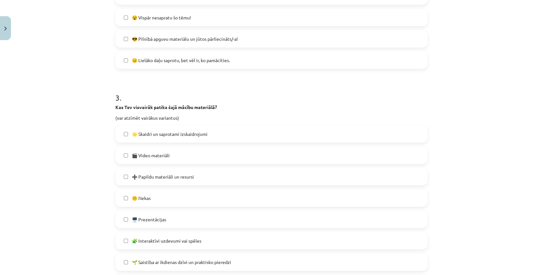
scroll to position [276, 0]
click at [129, 178] on label "➕ Papildu materiāli un resursi" at bounding box center [271, 176] width 311 height 16
click at [124, 217] on label "🖥️ Prezentācijas" at bounding box center [271, 219] width 311 height 16
click at [123, 140] on label "🌟 Skaidri un saprotami izskaidrojumi" at bounding box center [271, 133] width 311 height 16
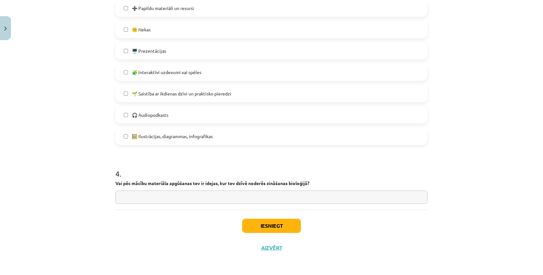
scroll to position [445, 0]
click at [135, 194] on input "text" at bounding box center [271, 197] width 313 height 13
drag, startPoint x: 170, startPoint y: 224, endPoint x: 252, endPoint y: 221, distance: 81.9
click at [252, 221] on button "Iesniegt" at bounding box center [271, 226] width 59 height 14
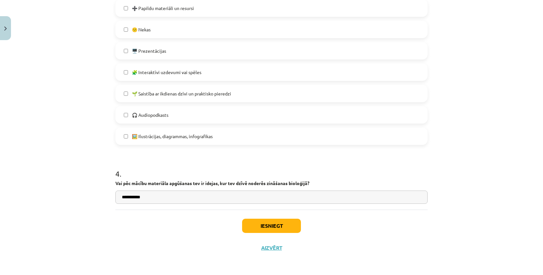
click at [144, 198] on input "**********" at bounding box center [271, 197] width 313 height 13
type input "**********"
click at [246, 221] on button "Iesniegt" at bounding box center [271, 226] width 59 height 14
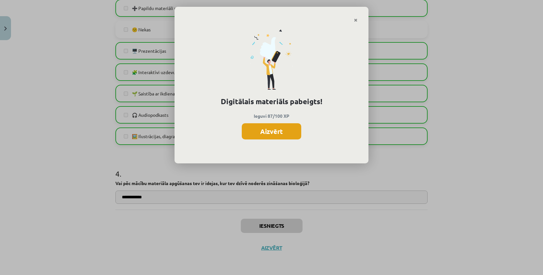
click at [283, 131] on button "Aizvērt" at bounding box center [272, 131] width 60 height 16
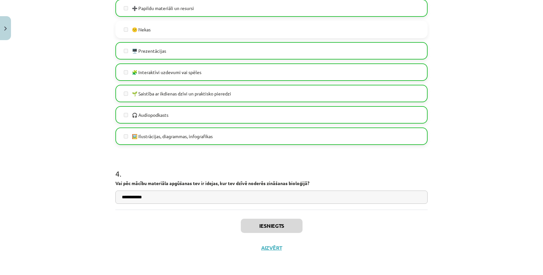
click at [261, 248] on button "Aizvērt" at bounding box center [271, 248] width 25 height 6
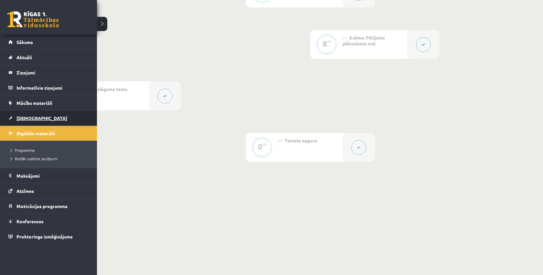
click at [12, 115] on link "[DEMOGRAPHIC_DATA]" at bounding box center [48, 118] width 81 height 15
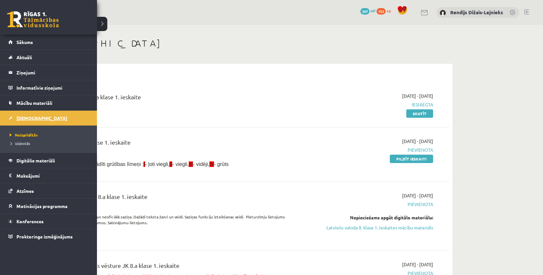
click at [29, 118] on span "[DEMOGRAPHIC_DATA]" at bounding box center [41, 118] width 51 height 6
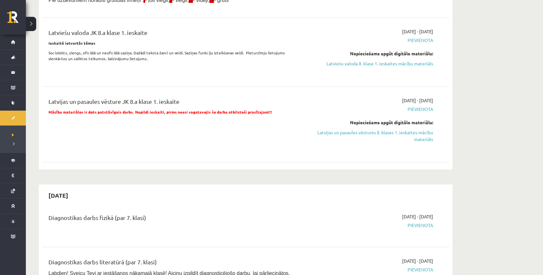
scroll to position [166, 0]
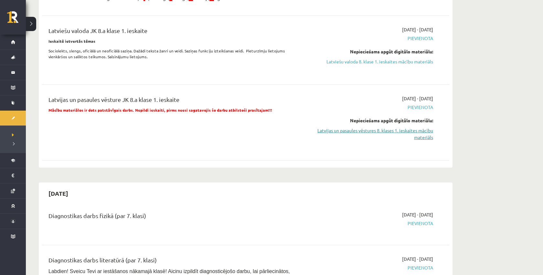
click at [356, 130] on link "Latvijas un pasaules vēstures 8. klases 1. ieskaites mācību materiāls" at bounding box center [373, 134] width 122 height 14
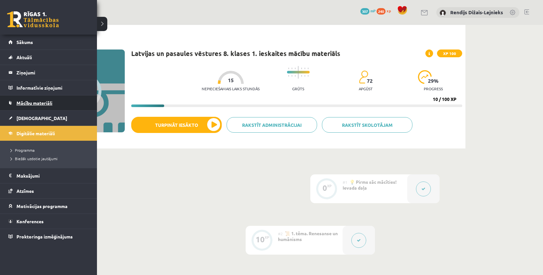
click at [37, 104] on span "Mācību materiāli" at bounding box center [34, 103] width 36 height 6
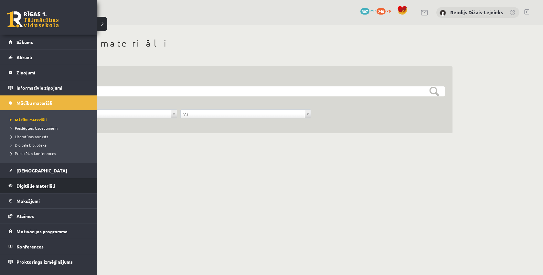
click at [21, 186] on span "Digitālie materiāli" at bounding box center [35, 186] width 38 height 6
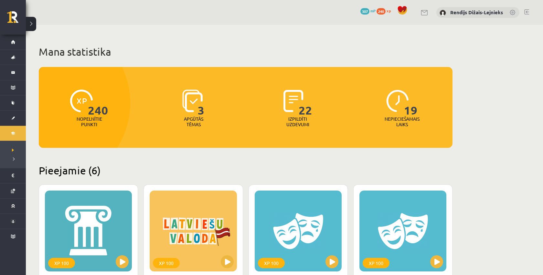
click at [33, 22] on button at bounding box center [31, 24] width 10 height 14
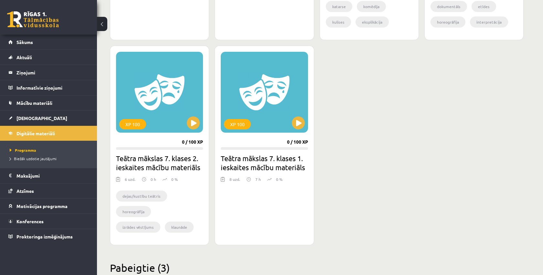
scroll to position [344, 0]
click at [256, 159] on h2 "Teātra mākslas 7. klases 1. ieskaites mācību materiāls" at bounding box center [264, 163] width 87 height 18
click at [299, 125] on button at bounding box center [298, 122] width 13 height 13
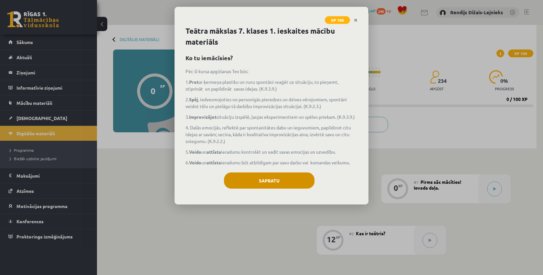
click at [261, 181] on button "Sapratu" at bounding box center [269, 180] width 91 height 16
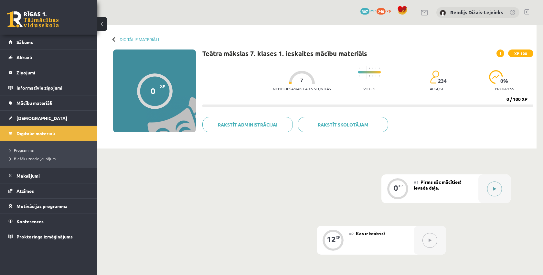
click at [496, 191] on button at bounding box center [495, 188] width 15 height 15
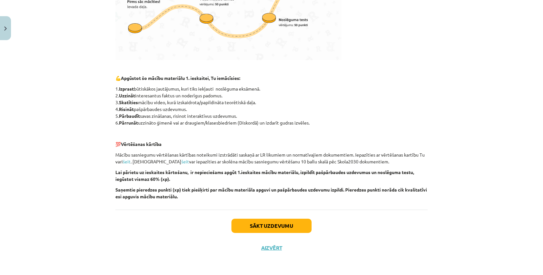
scroll to position [277, 0]
click at [275, 226] on button "Sākt uzdevumu" at bounding box center [272, 226] width 80 height 14
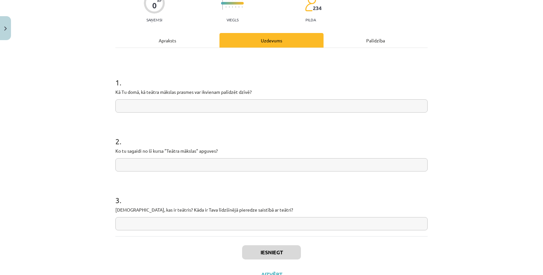
scroll to position [60, 0]
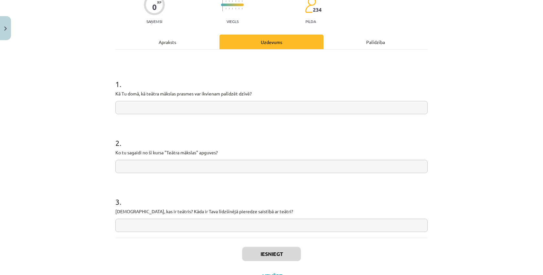
click at [321, 108] on input "text" at bounding box center [271, 107] width 313 height 13
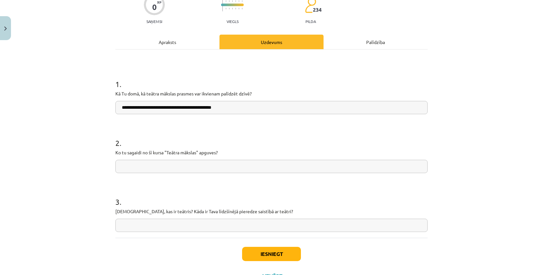
click at [216, 108] on input "**********" at bounding box center [271, 107] width 313 height 13
click at [182, 109] on input "**********" at bounding box center [271, 107] width 313 height 13
click at [240, 109] on input "**********" at bounding box center [271, 107] width 313 height 13
type input "**********"
click at [175, 170] on input "text" at bounding box center [271, 166] width 313 height 13
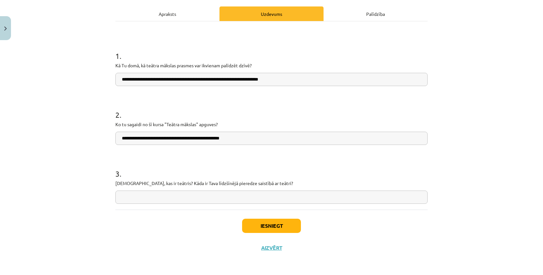
scroll to position [90, 0]
type input "**********"
click at [146, 197] on input "text" at bounding box center [271, 197] width 313 height 13
type input "**********"
click at [265, 227] on button "Iesniegt" at bounding box center [271, 226] width 59 height 14
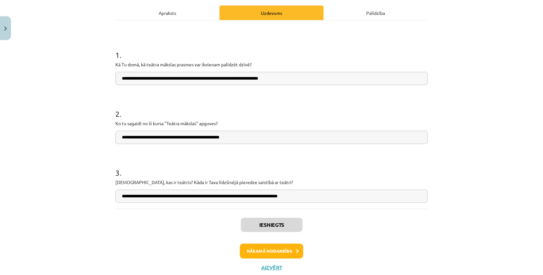
click at [269, 251] on button "Nākamā nodarbība" at bounding box center [271, 251] width 63 height 15
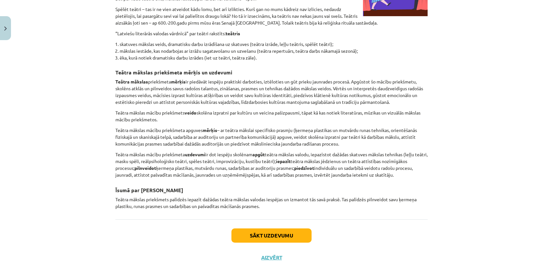
scroll to position [267, 0]
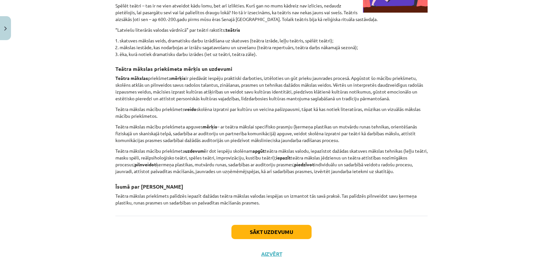
click at [269, 230] on button "Sākt uzdevumu" at bounding box center [272, 232] width 80 height 14
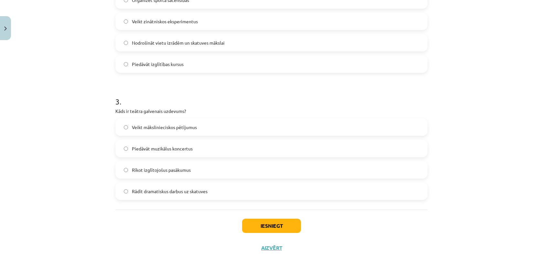
scroll to position [320, 0]
click at [270, 226] on button "Iesniegt" at bounding box center [271, 226] width 59 height 14
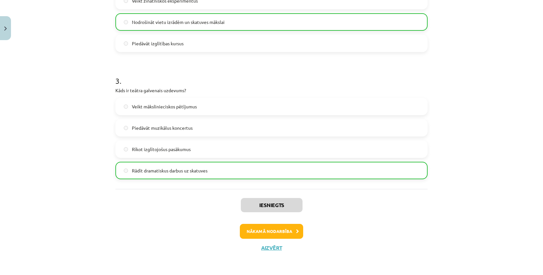
scroll to position [340, 0]
click at [270, 232] on button "Nākamā nodarbība" at bounding box center [271, 231] width 63 height 15
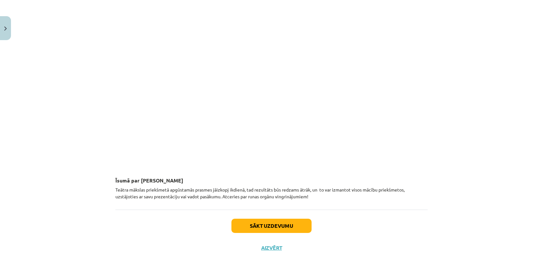
scroll to position [431, 0]
click at [271, 226] on button "Sākt uzdevumu" at bounding box center [272, 226] width 80 height 14
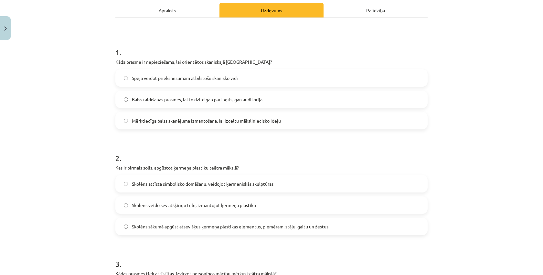
scroll to position [91, 0]
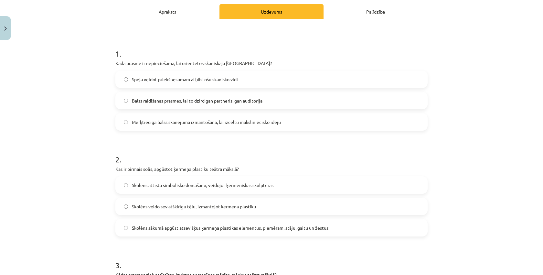
click at [162, 12] on div "Apraksts" at bounding box center [167, 11] width 104 height 15
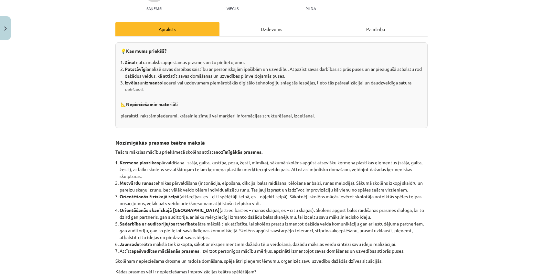
scroll to position [68, 0]
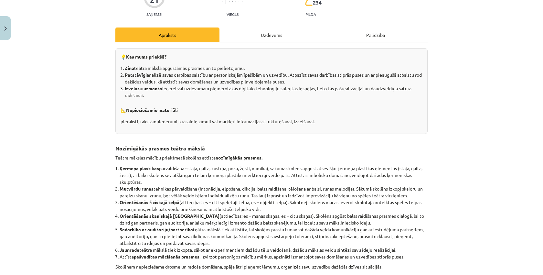
click at [256, 37] on div "Uzdevums" at bounding box center [272, 34] width 104 height 15
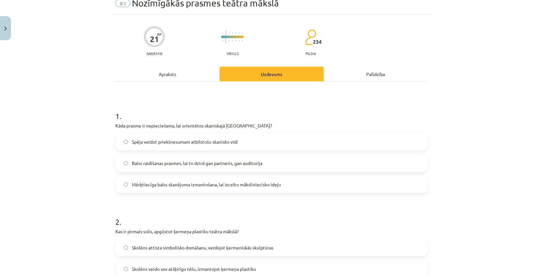
scroll to position [23, 0]
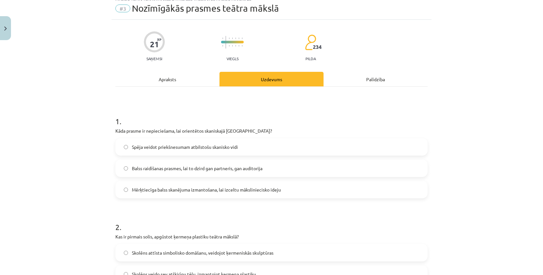
click at [169, 78] on div "Apraksts" at bounding box center [167, 79] width 104 height 15
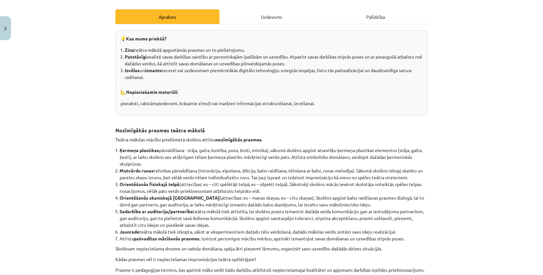
scroll to position [90, 0]
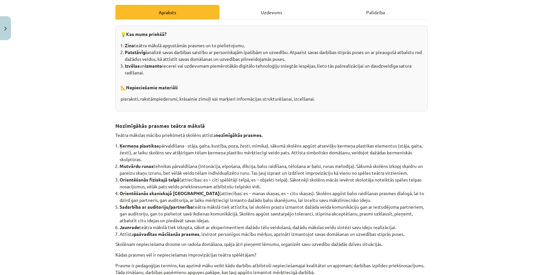
click at [260, 14] on div "Uzdevums" at bounding box center [272, 12] width 104 height 15
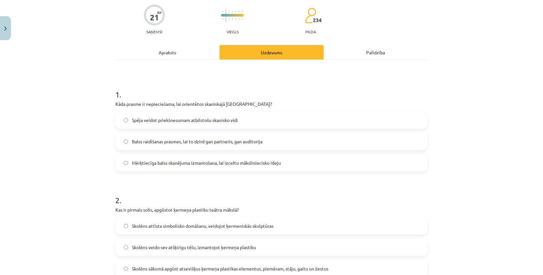
scroll to position [48, 0]
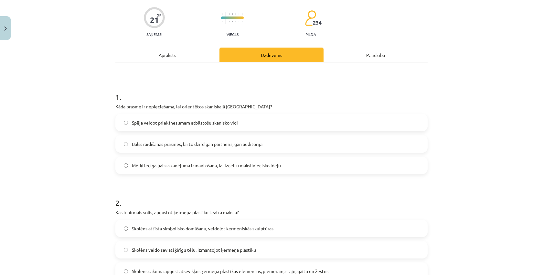
click at [164, 56] on div "Apraksts" at bounding box center [167, 55] width 104 height 15
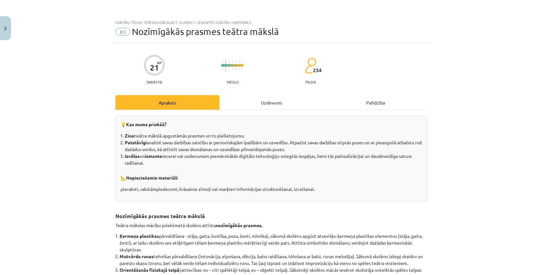
scroll to position [0, 0]
click at [256, 104] on div "Uzdevums" at bounding box center [272, 102] width 104 height 15
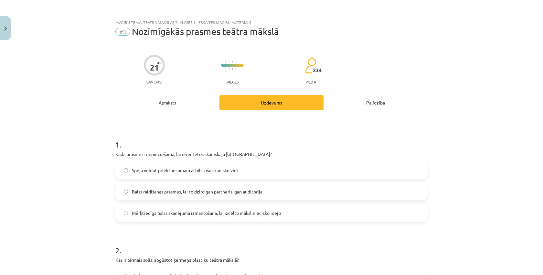
click at [170, 102] on div "Apraksts" at bounding box center [167, 102] width 104 height 15
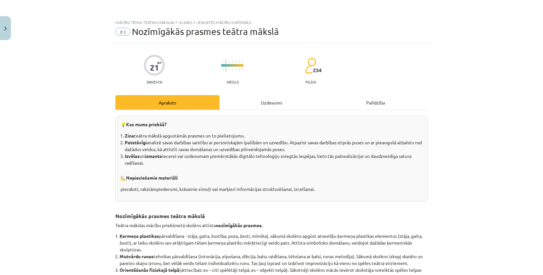
click at [267, 104] on div "Uzdevums" at bounding box center [272, 102] width 104 height 15
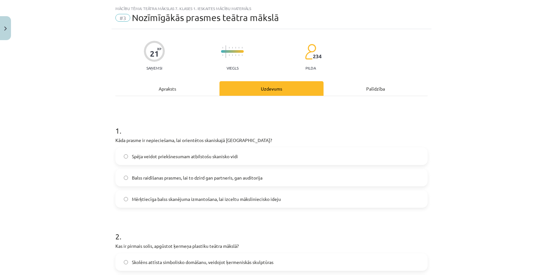
scroll to position [13, 0]
click at [162, 91] on div "Apraksts" at bounding box center [167, 89] width 104 height 15
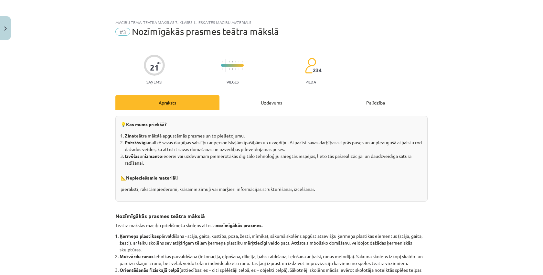
scroll to position [0, 0]
click at [261, 103] on div "Uzdevums" at bounding box center [272, 102] width 104 height 15
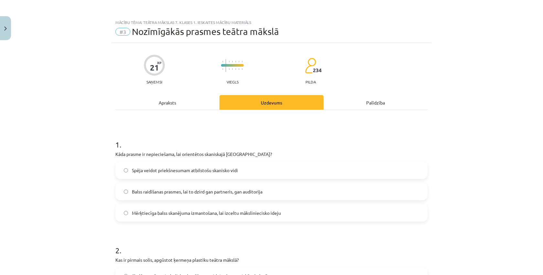
click at [171, 103] on div "Apraksts" at bounding box center [167, 102] width 104 height 15
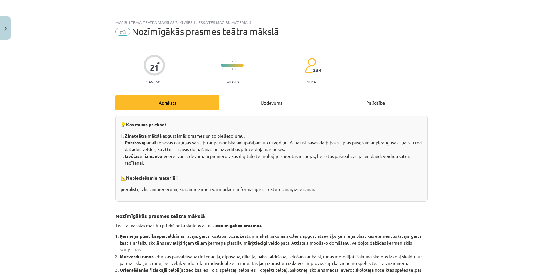
click at [257, 103] on div "Uzdevums" at bounding box center [272, 102] width 104 height 15
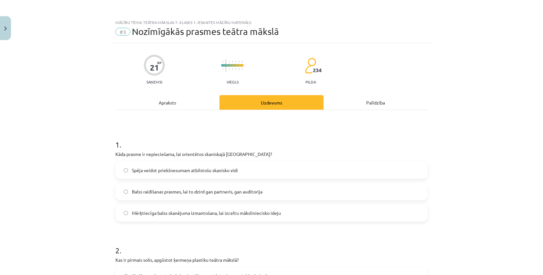
click at [168, 104] on div "Apraksts" at bounding box center [167, 102] width 104 height 15
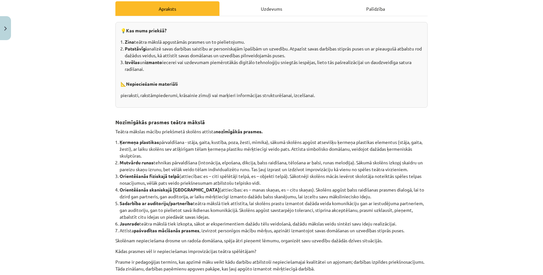
scroll to position [96, 0]
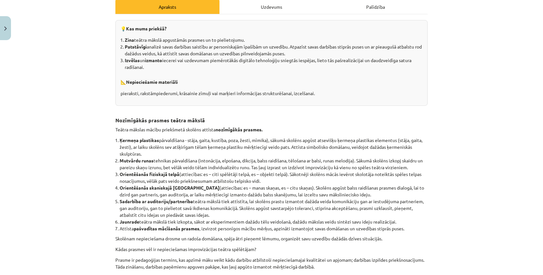
click at [168, 104] on div "💡 Kas mums priekšā? Zina teātra mākslā apgustāmās prasmes un to pielietojumu. P…" at bounding box center [271, 63] width 313 height 86
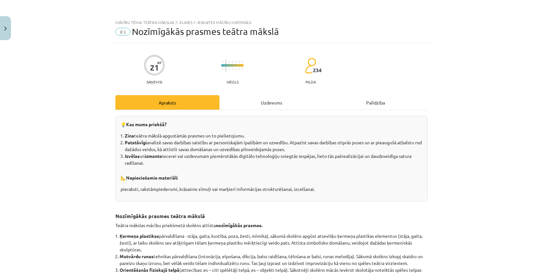
scroll to position [0, 0]
click at [264, 101] on div "Uzdevums" at bounding box center [272, 102] width 104 height 15
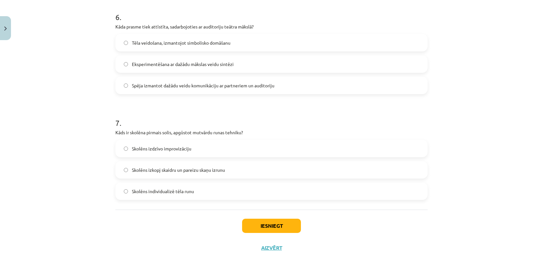
scroll to position [657, 0]
click at [269, 227] on button "Iesniegt" at bounding box center [271, 226] width 59 height 14
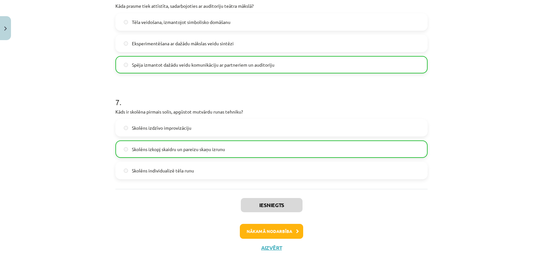
scroll to position [678, 0]
click at [266, 232] on button "Nākamā nodarbība" at bounding box center [271, 231] width 63 height 15
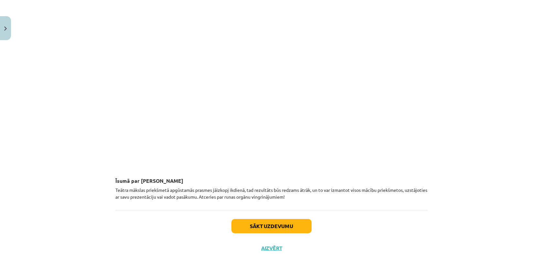
scroll to position [649, 0]
click at [271, 224] on button "Sākt uzdevumu" at bounding box center [272, 226] width 80 height 14
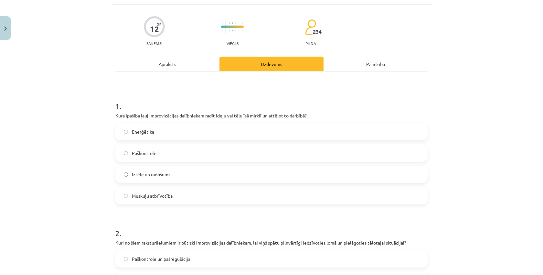
scroll to position [37, 0]
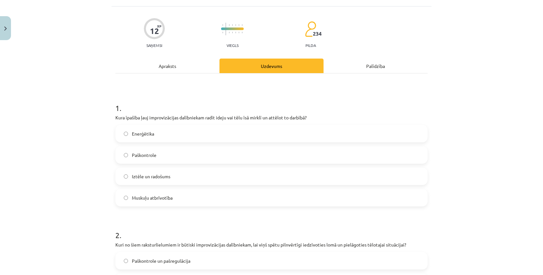
click at [168, 66] on div "Apraksts" at bounding box center [167, 66] width 104 height 15
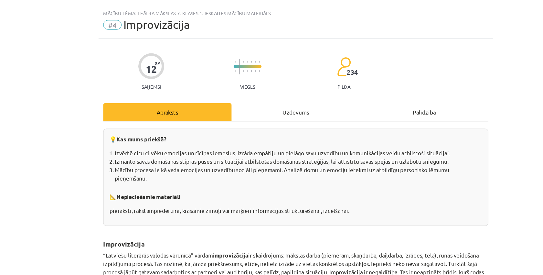
scroll to position [0, 0]
click at [227, 95] on div "Uzdevums" at bounding box center [272, 102] width 104 height 15
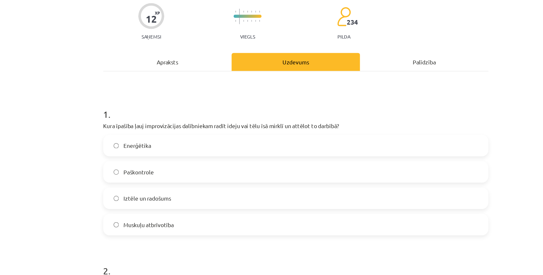
click at [132, 95] on div "Apraksts" at bounding box center [167, 102] width 104 height 15
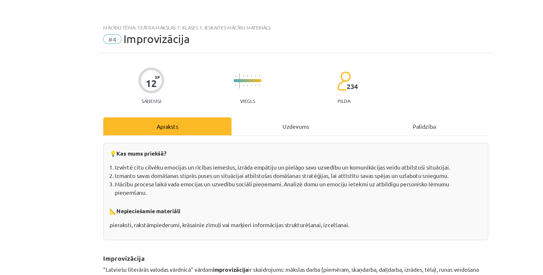
click at [225, 102] on div "Uzdevums" at bounding box center [272, 102] width 104 height 15
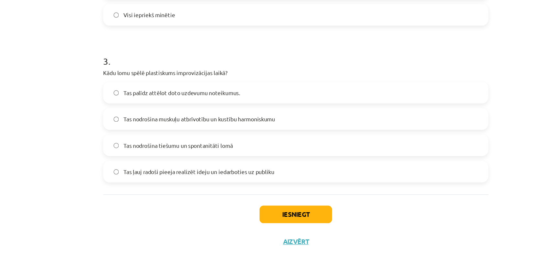
scroll to position [282, 0]
click at [242, 219] on button "Iesniegt" at bounding box center [271, 226] width 59 height 14
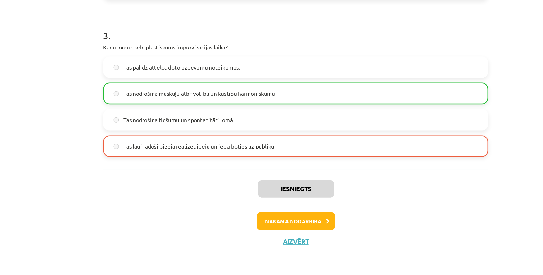
scroll to position [319, 0]
click at [240, 224] on button "Nākamā nodarbība" at bounding box center [271, 231] width 63 height 15
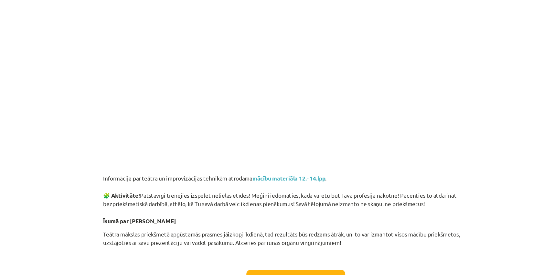
scroll to position [1124, 0]
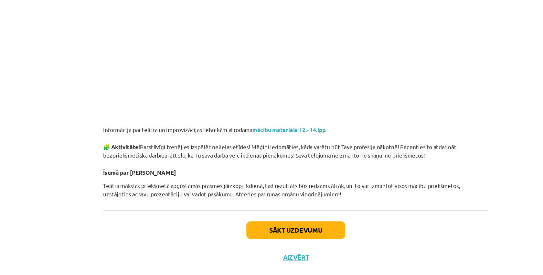
click at [237, 219] on button "Sākt uzdevumu" at bounding box center [272, 226] width 80 height 14
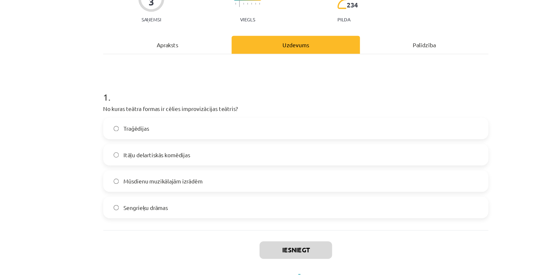
scroll to position [22, 0]
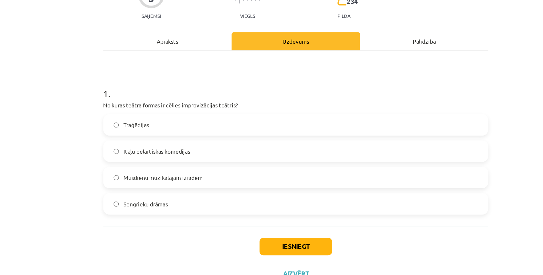
click at [245, 240] on button "Iesniegt" at bounding box center [271, 247] width 59 height 14
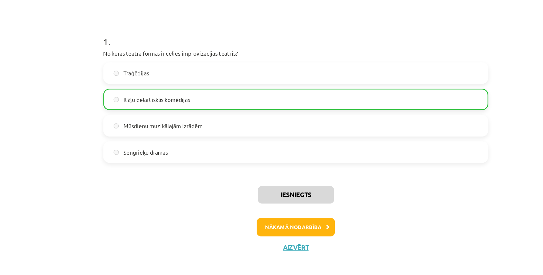
scroll to position [64, 0]
click at [244, 224] on button "Nākamā nodarbība" at bounding box center [271, 231] width 63 height 15
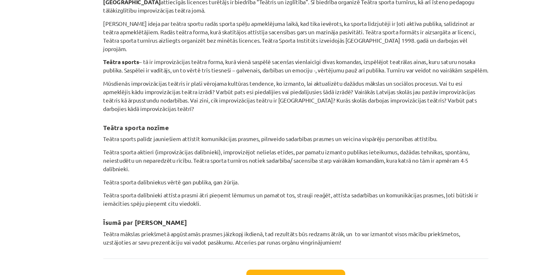
scroll to position [414, 0]
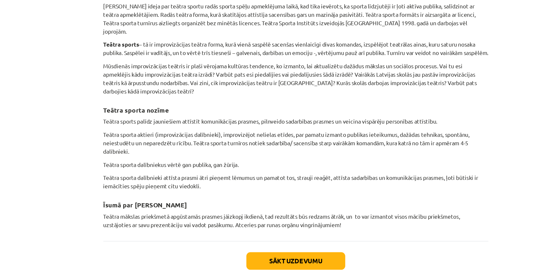
click at [244, 188] on p "Teātra mākslas priekšmetā apgūstamās prasmes jāizkopj ikdienā, tad rezultāts bū…" at bounding box center [271, 195] width 313 height 14
click at [232, 220] on button "Sākt uzdevumu" at bounding box center [272, 227] width 80 height 14
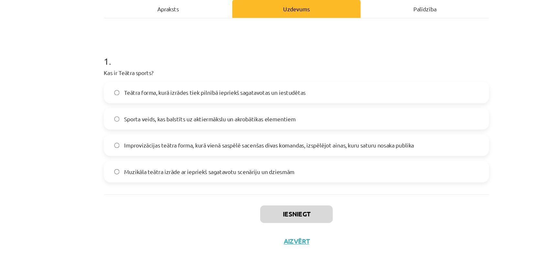
scroll to position [32, 0]
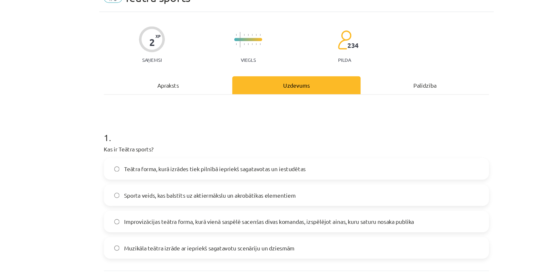
click at [136, 68] on div "Apraksts" at bounding box center [167, 70] width 104 height 15
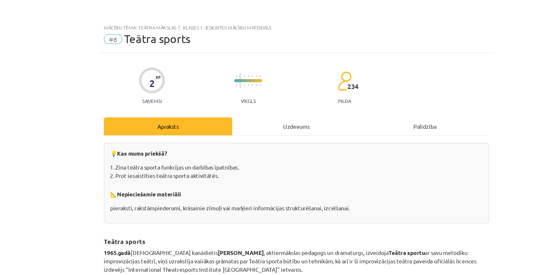
scroll to position [0, 0]
click at [250, 104] on div "Uzdevums" at bounding box center [272, 102] width 104 height 15
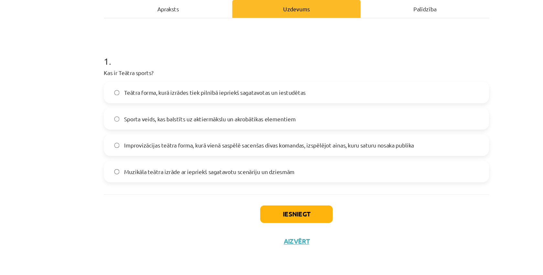
scroll to position [313, 0]
click at [242, 219] on button "Iesniegt" at bounding box center [271, 226] width 59 height 14
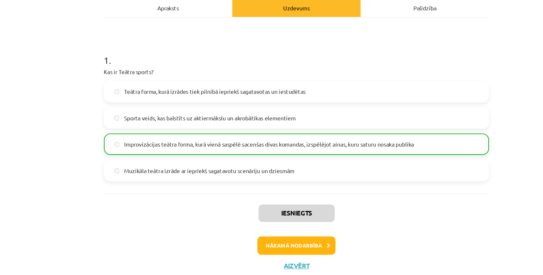
click at [240, 244] on button "Nākamā nodarbība" at bounding box center [271, 251] width 63 height 15
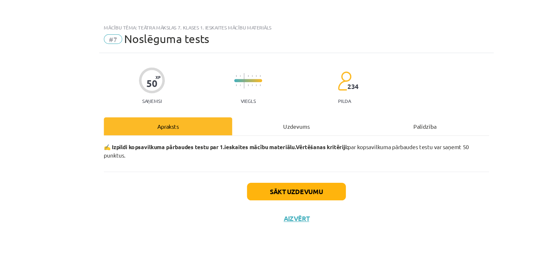
scroll to position [312, 0]
click at [250, 148] on button "Sākt uzdevumu" at bounding box center [272, 155] width 80 height 14
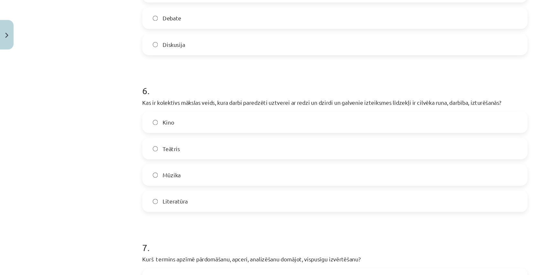
scroll to position [708, 0]
click at [126, 95] on label "Kino" at bounding box center [271, 98] width 311 height 16
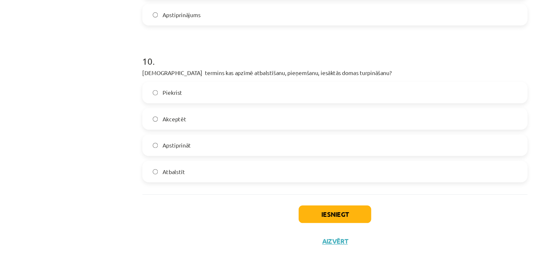
scroll to position [368, 0]
click at [271, 219] on button "Iesniegt" at bounding box center [271, 226] width 59 height 14
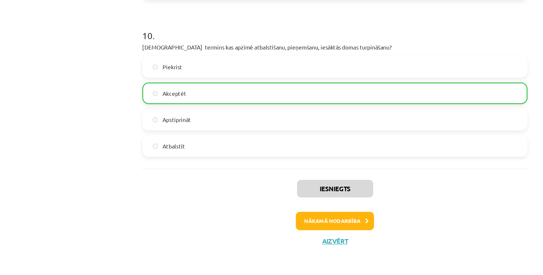
scroll to position [383, 0]
click at [274, 224] on button "Nākamā nodarbība" at bounding box center [271, 231] width 63 height 15
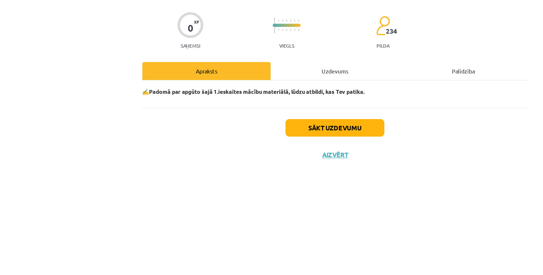
click at [280, 141] on button "Sākt uzdevumu" at bounding box center [272, 148] width 80 height 14
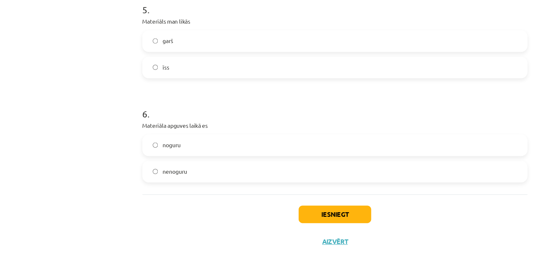
scroll to position [391, 0]
click at [267, 219] on button "Iesniegt" at bounding box center [271, 226] width 59 height 14
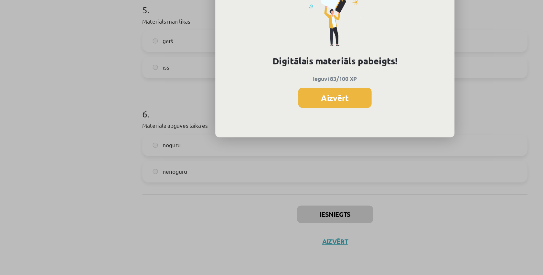
scroll to position [401, 0]
click at [272, 123] on button "Aizvērt" at bounding box center [272, 131] width 60 height 16
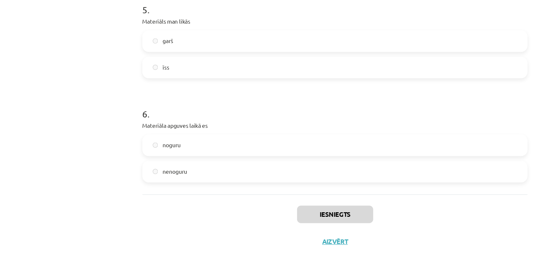
click at [268, 245] on button "Aizvērt" at bounding box center [271, 248] width 25 height 6
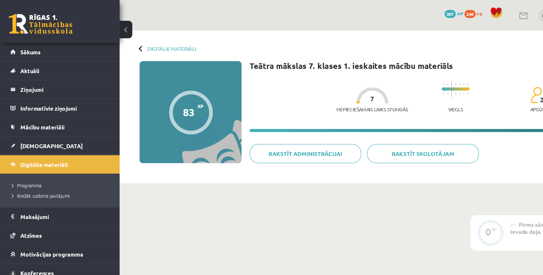
scroll to position [0, 0]
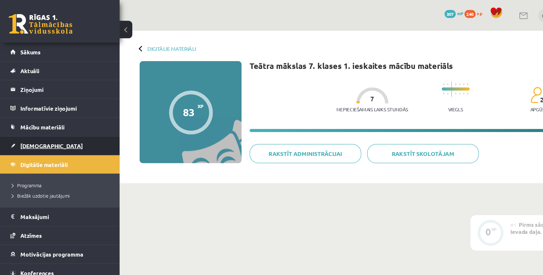
click at [22, 119] on span "[DEMOGRAPHIC_DATA]" at bounding box center [41, 118] width 51 height 6
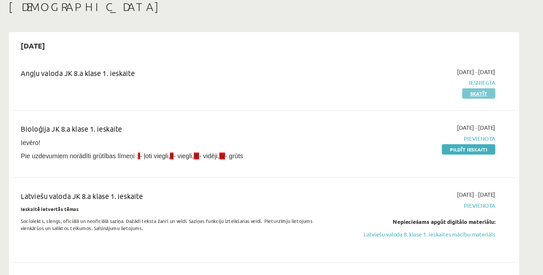
click at [478, 109] on link "Skatīt" at bounding box center [491, 113] width 27 height 8
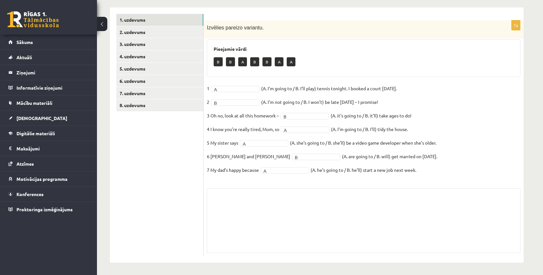
scroll to position [88, 0]
click at [136, 104] on link "8. uzdevums" at bounding box center [159, 106] width 87 height 12
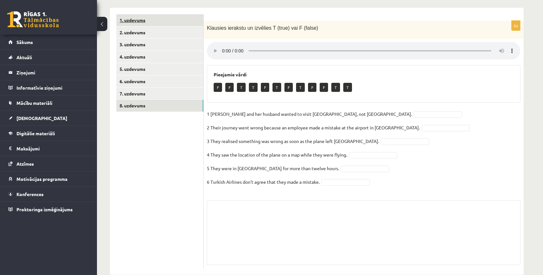
click at [140, 20] on link "1. uzdevums" at bounding box center [159, 20] width 87 height 12
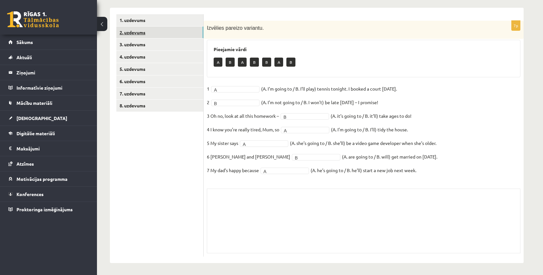
click at [138, 33] on link "2. uzdevums" at bounding box center [159, 33] width 87 height 12
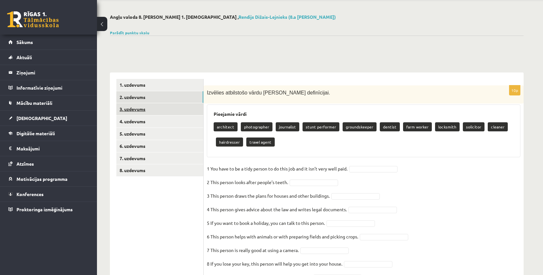
scroll to position [23, 0]
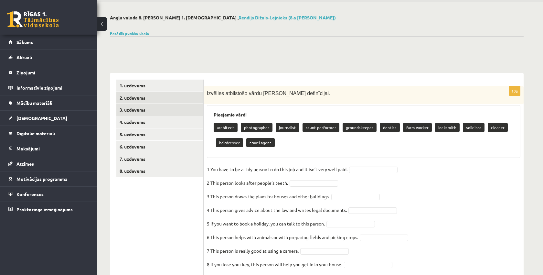
click at [138, 109] on link "3. uzdevums" at bounding box center [159, 110] width 87 height 12
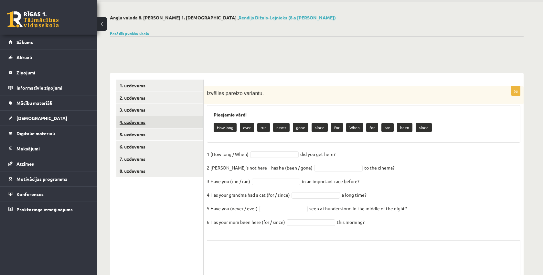
click at [135, 123] on link "4. uzdevums" at bounding box center [159, 122] width 87 height 12
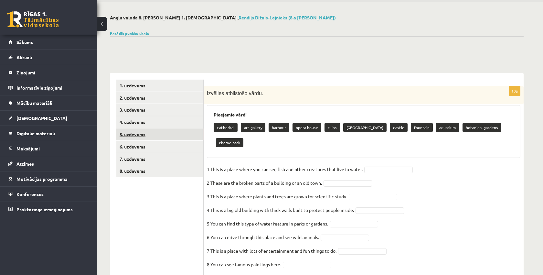
click at [135, 130] on link "5. uzdevums" at bounding box center [159, 134] width 87 height 12
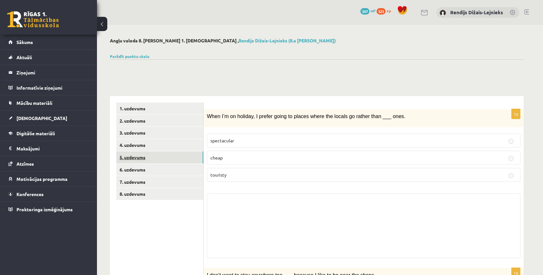
scroll to position [0, 0]
click at [130, 168] on link "6. uzdevums" at bounding box center [159, 170] width 87 height 12
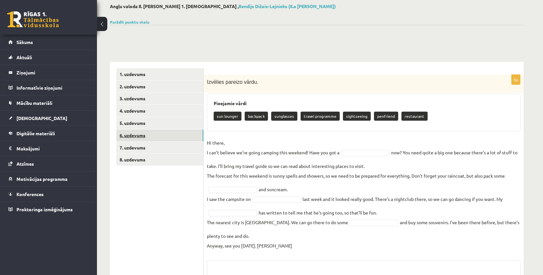
scroll to position [35, 0]
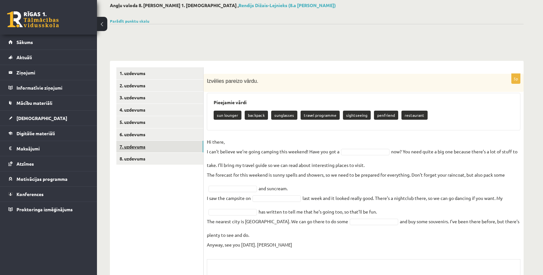
click at [133, 145] on link "7. uzdevums" at bounding box center [159, 147] width 87 height 12
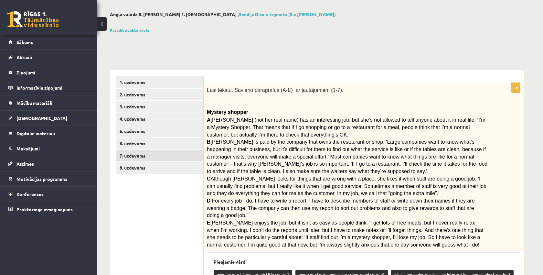
scroll to position [21, 0]
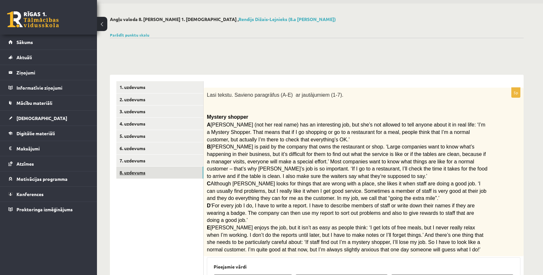
click at [131, 171] on link "8. uzdevums" at bounding box center [159, 173] width 87 height 12
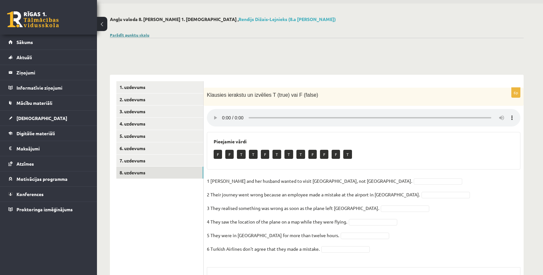
click at [130, 35] on link "Parādīt punktu skalu" at bounding box center [129, 34] width 39 height 5
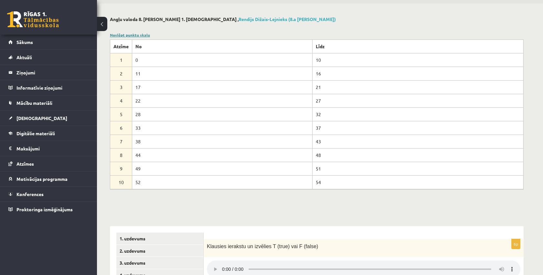
click at [129, 35] on link "Noslēpt punktu skalu" at bounding box center [130, 34] width 40 height 5
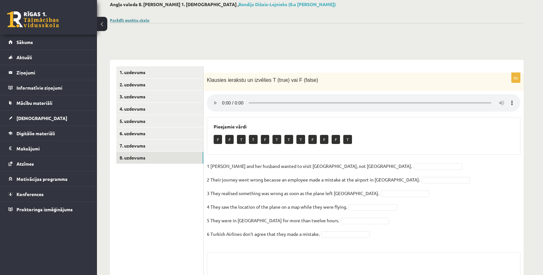
scroll to position [39, 0]
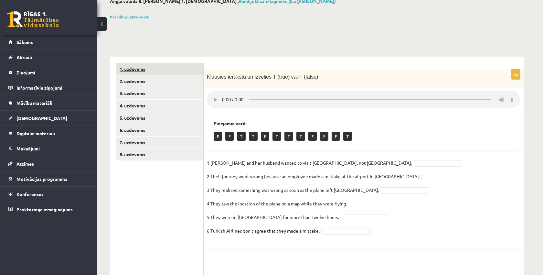
click at [130, 68] on link "1. uzdevums" at bounding box center [159, 69] width 87 height 12
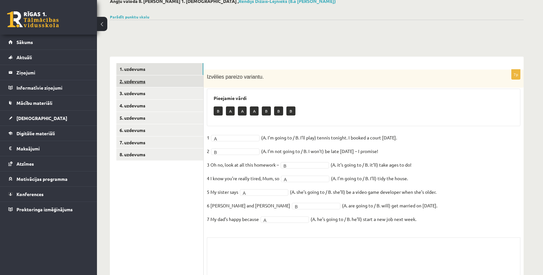
click at [143, 82] on link "2. uzdevums" at bounding box center [159, 81] width 87 height 12
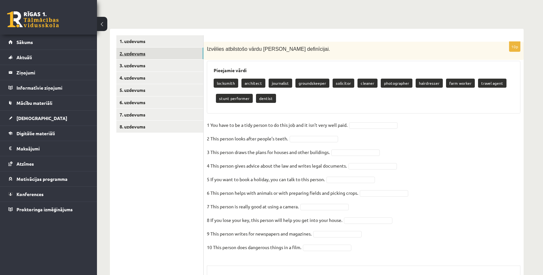
scroll to position [71, 0]
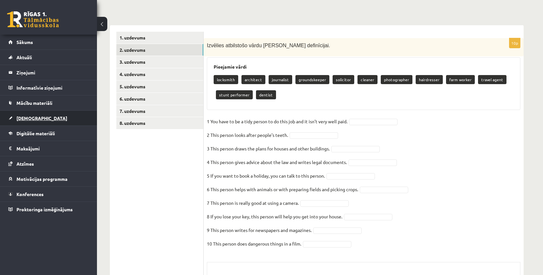
click at [22, 117] on span "[DEMOGRAPHIC_DATA]" at bounding box center [41, 118] width 51 height 6
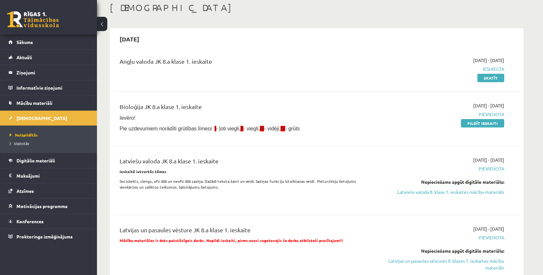
scroll to position [35, 0]
click at [466, 192] on link "Latviešu valoda 8. klase 1. ieskaites mācību materiāls" at bounding box center [444, 192] width 122 height 7
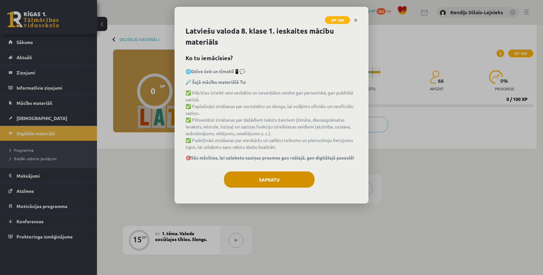
click at [276, 181] on button "Sapratu" at bounding box center [269, 179] width 91 height 16
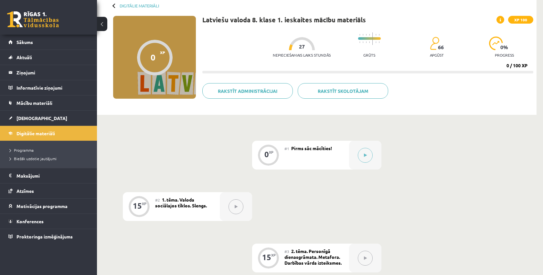
scroll to position [34, 0]
click at [369, 154] on button at bounding box center [365, 154] width 15 height 15
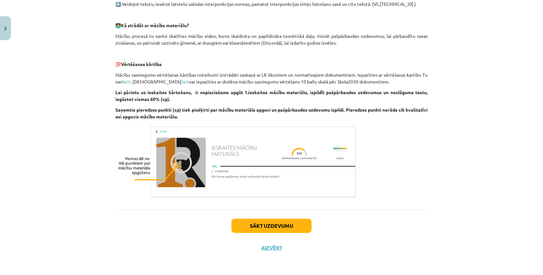
scroll to position [450, 0]
click at [278, 226] on button "Sākt uzdevumu" at bounding box center [272, 226] width 80 height 14
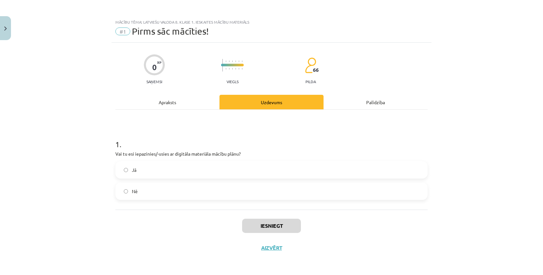
scroll to position [1, 0]
click at [261, 225] on button "Iesniegt" at bounding box center [271, 226] width 59 height 14
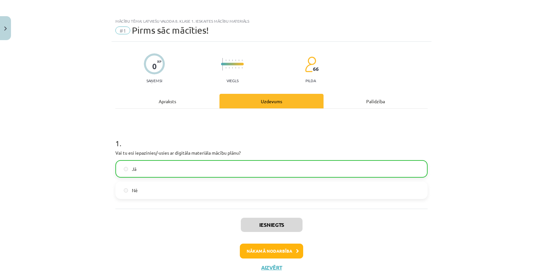
click at [259, 254] on button "Nākamā nodarbība" at bounding box center [271, 251] width 63 height 15
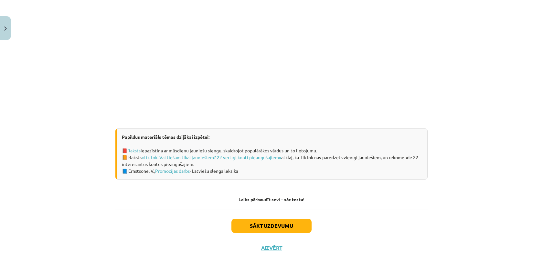
scroll to position [364, 0]
click at [263, 227] on button "Sākt uzdevumu" at bounding box center [272, 226] width 80 height 14
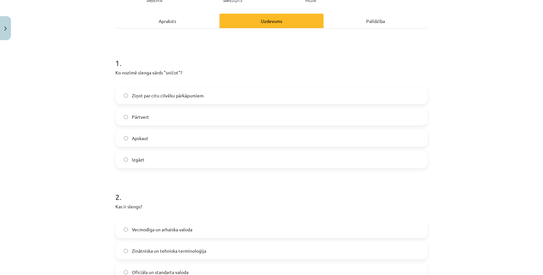
scroll to position [78, 0]
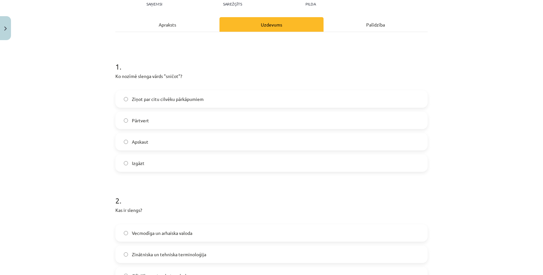
click at [170, 24] on div "Apraksts" at bounding box center [167, 24] width 104 height 15
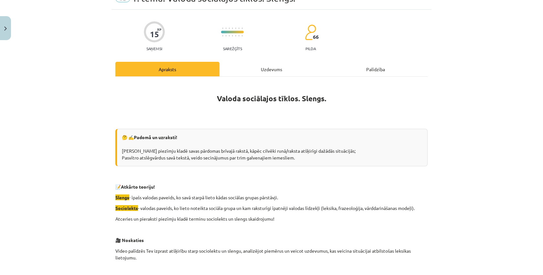
scroll to position [26, 0]
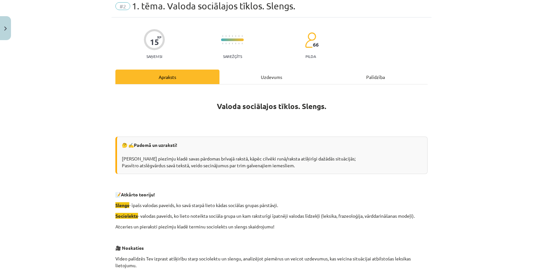
click at [269, 77] on div "Uzdevums" at bounding box center [272, 77] width 104 height 15
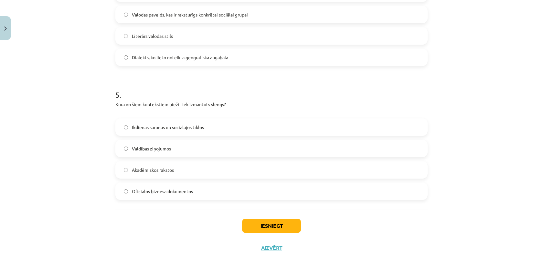
scroll to position [580, 0]
click at [270, 226] on button "Iesniegt" at bounding box center [271, 226] width 59 height 14
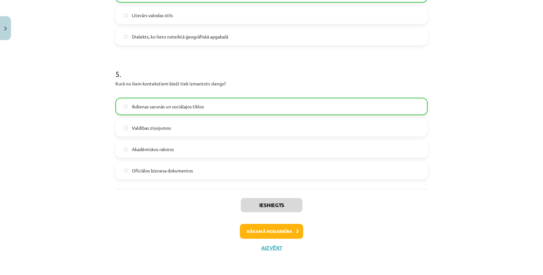
scroll to position [600, 0]
click at [268, 248] on button "Aizvērt" at bounding box center [271, 248] width 25 height 6
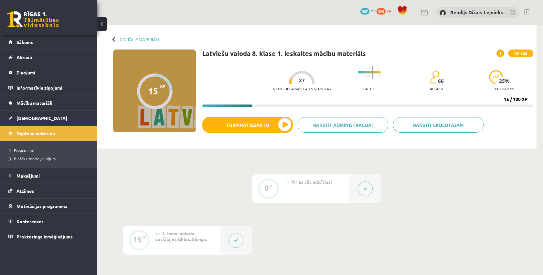
scroll to position [0, 0]
click at [22, 74] on legend "Ziņojumi 0" at bounding box center [52, 72] width 72 height 15
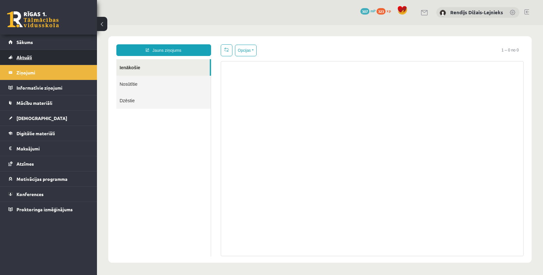
click at [28, 57] on span "Aktuāli" at bounding box center [24, 57] width 16 height 6
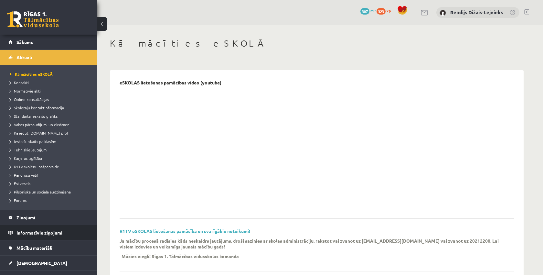
click at [33, 232] on legend "Informatīvie ziņojumi 0" at bounding box center [52, 232] width 72 height 15
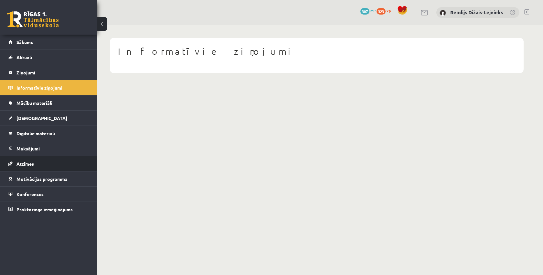
click at [24, 165] on span "Atzīmes" at bounding box center [24, 164] width 17 height 6
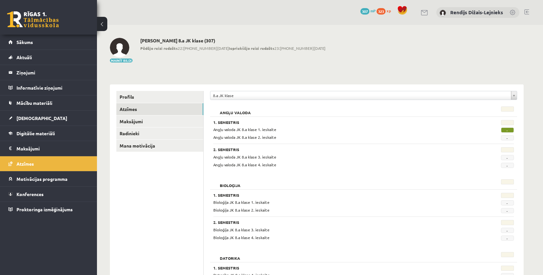
click at [508, 130] on span "-" at bounding box center [507, 129] width 13 height 5
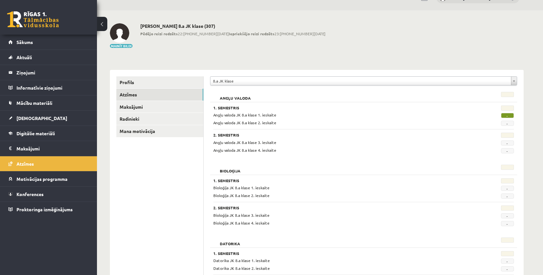
scroll to position [17, 0]
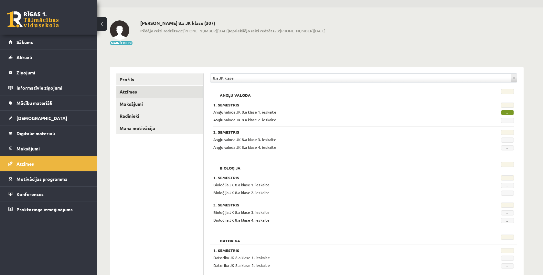
click at [509, 114] on span "-" at bounding box center [507, 112] width 13 height 5
click at [510, 122] on span "-" at bounding box center [507, 120] width 13 height 5
click at [126, 127] on link "Mana motivācija" at bounding box center [159, 128] width 87 height 12
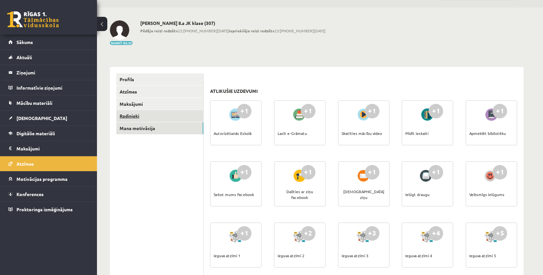
click at [130, 115] on link "Radinieki" at bounding box center [159, 116] width 87 height 12
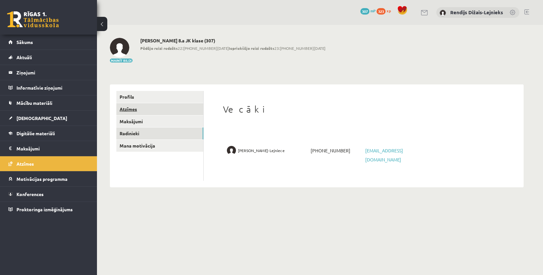
click at [131, 109] on link "Atzīmes" at bounding box center [159, 109] width 87 height 12
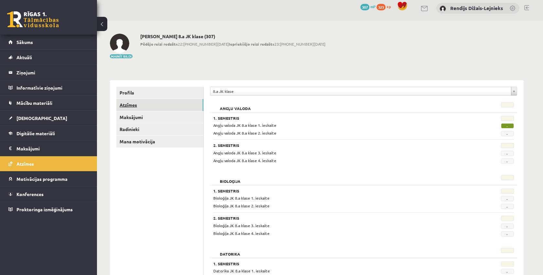
scroll to position [3, 0]
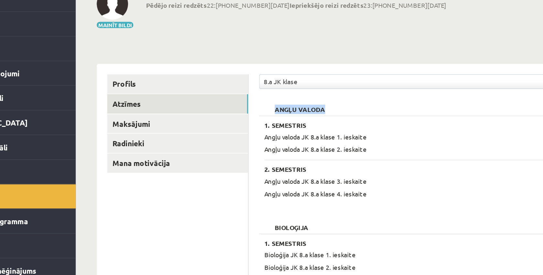
drag, startPoint x: 203, startPoint y: 68, endPoint x: 184, endPoint y: 62, distance: 20.6
click at [209, 104] on div "Angļu valoda" at bounding box center [338, 108] width 259 height 9
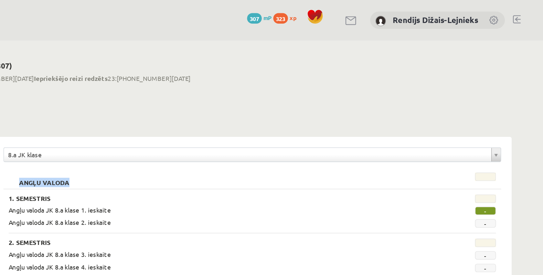
scroll to position [0, 0]
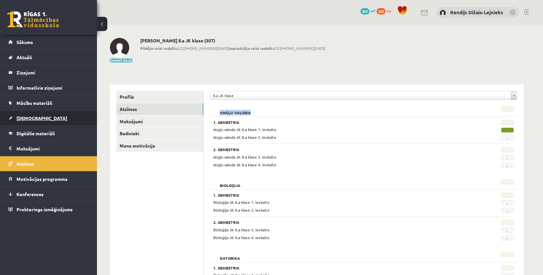
click at [32, 118] on span "[DEMOGRAPHIC_DATA]" at bounding box center [41, 118] width 51 height 6
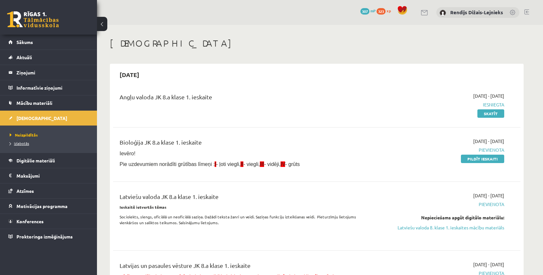
click at [24, 145] on span "Izlabotās" at bounding box center [19, 143] width 19 height 5
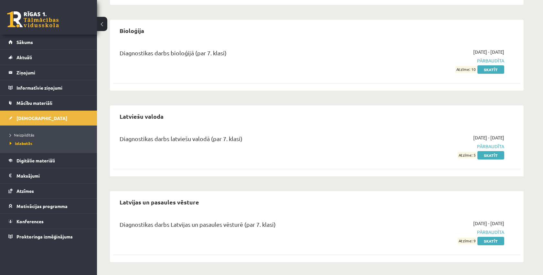
scroll to position [175, 0]
click at [493, 156] on link "Skatīt" at bounding box center [491, 155] width 27 height 8
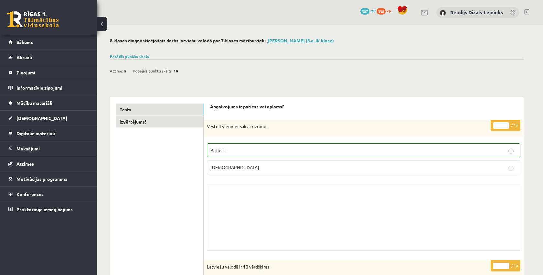
click at [136, 121] on link "Izvērtējums!" at bounding box center [159, 122] width 87 height 12
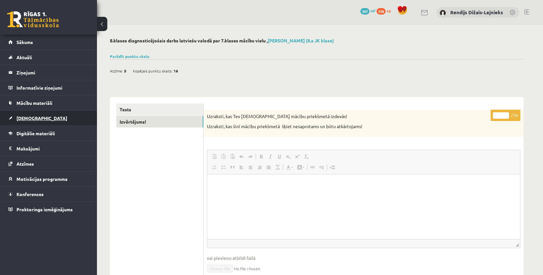
click at [34, 119] on span "[DEMOGRAPHIC_DATA]" at bounding box center [41, 118] width 51 height 6
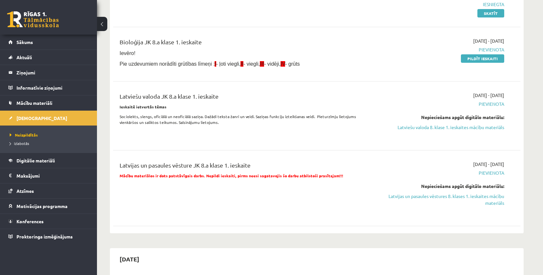
scroll to position [100, 0]
click at [454, 127] on link "Latviešu valoda 8. klase 1. ieskaites mācību materiāls" at bounding box center [444, 127] width 122 height 7
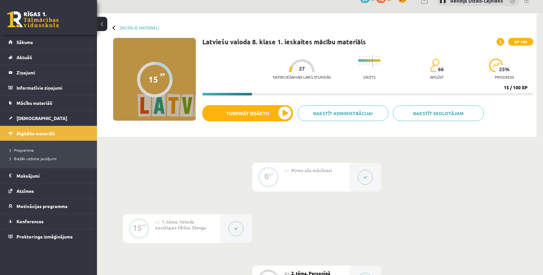
scroll to position [12, 0]
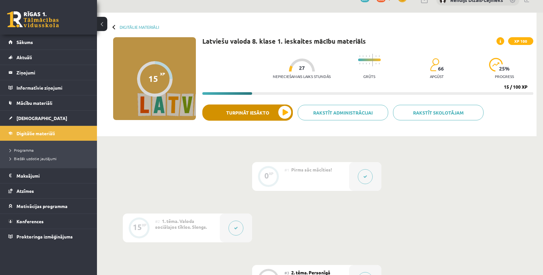
click at [285, 115] on button "Turpināt iesākto" at bounding box center [248, 112] width 91 height 16
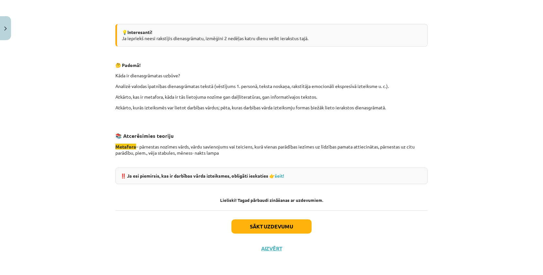
scroll to position [572, 0]
click at [268, 248] on button "Aizvērt" at bounding box center [271, 249] width 25 height 6
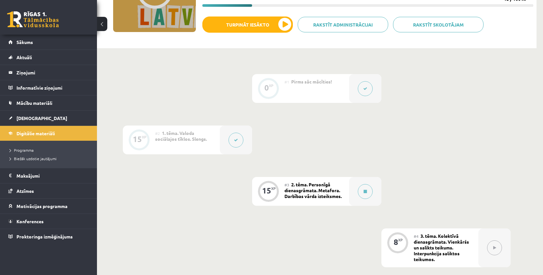
scroll to position [101, 0]
click at [29, 191] on span "Atzīmes" at bounding box center [24, 191] width 17 height 6
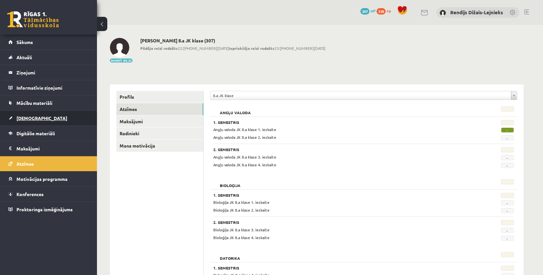
click at [23, 118] on span "[DEMOGRAPHIC_DATA]" at bounding box center [41, 118] width 51 height 6
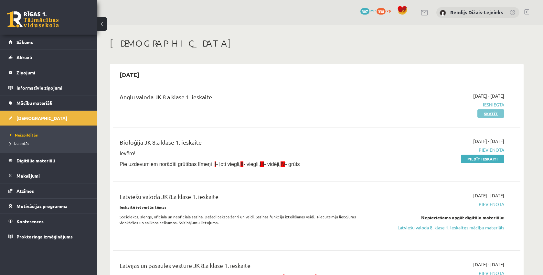
click at [491, 115] on link "Skatīt" at bounding box center [491, 113] width 27 height 8
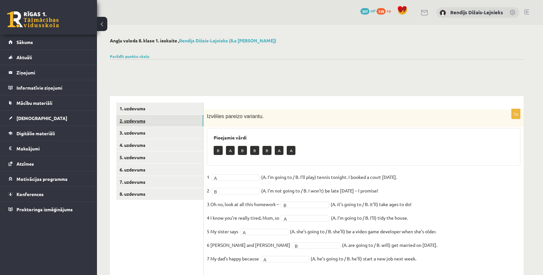
click at [139, 120] on link "2. uzdevums" at bounding box center [159, 121] width 87 height 12
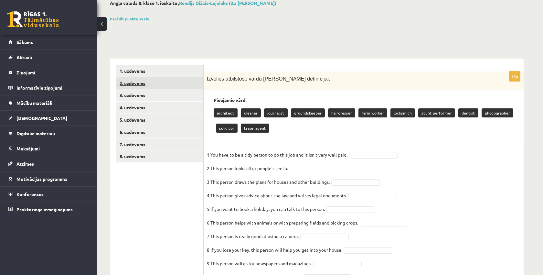
scroll to position [40, 0]
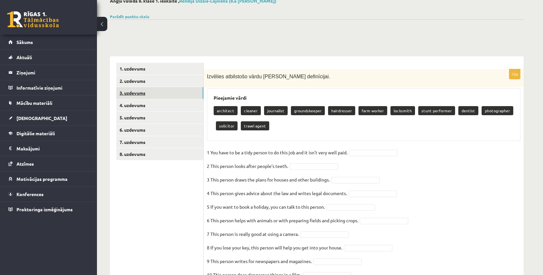
click at [133, 91] on link "3. uzdevums" at bounding box center [159, 93] width 87 height 12
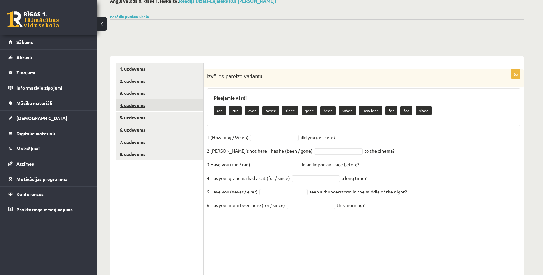
click at [132, 105] on link "4. uzdevums" at bounding box center [159, 105] width 87 height 12
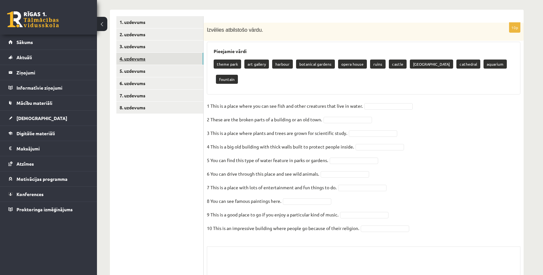
scroll to position [91, 0]
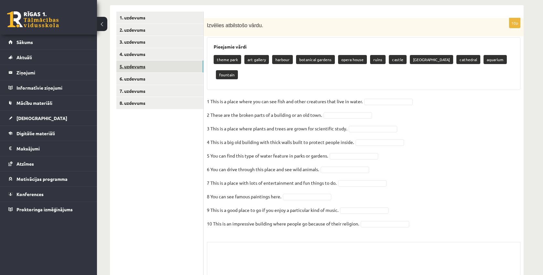
click at [127, 66] on link "5. uzdevums" at bounding box center [159, 66] width 87 height 12
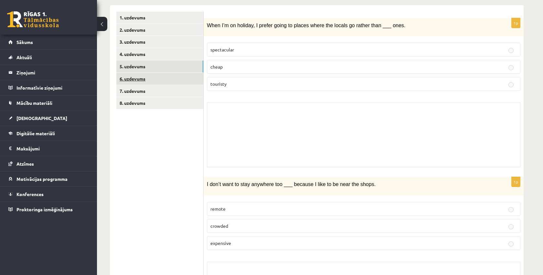
click at [130, 79] on link "6. uzdevums" at bounding box center [159, 79] width 87 height 12
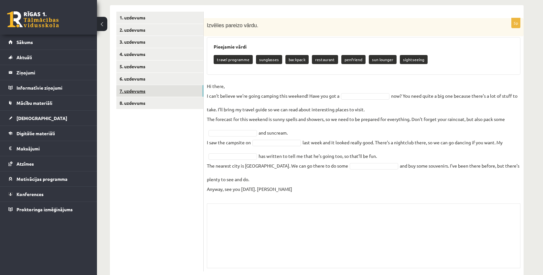
click at [131, 89] on link "7. uzdevums" at bounding box center [159, 91] width 87 height 12
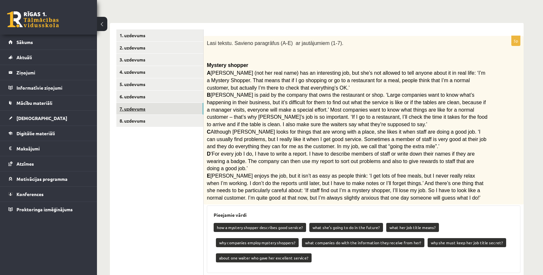
scroll to position [73, 0]
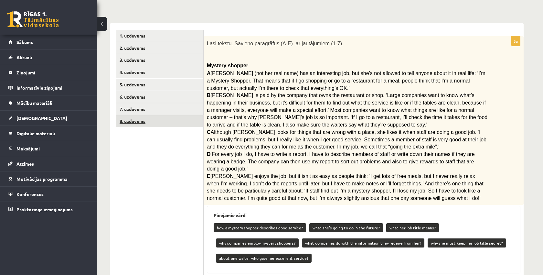
click at [130, 121] on link "8. uzdevums" at bounding box center [159, 121] width 87 height 12
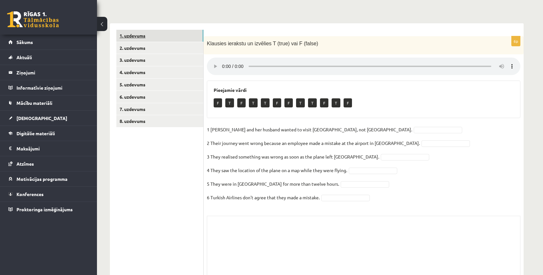
click at [129, 35] on link "1. uzdevums" at bounding box center [159, 36] width 87 height 12
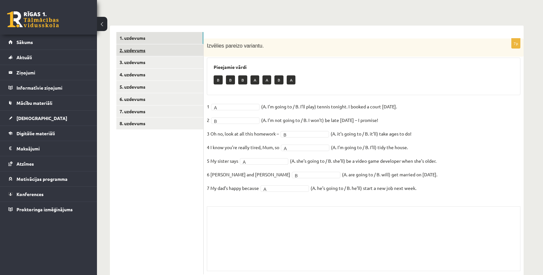
scroll to position [67, 0]
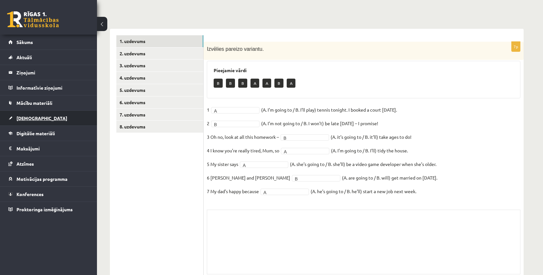
click at [24, 120] on span "[DEMOGRAPHIC_DATA]" at bounding box center [41, 118] width 51 height 6
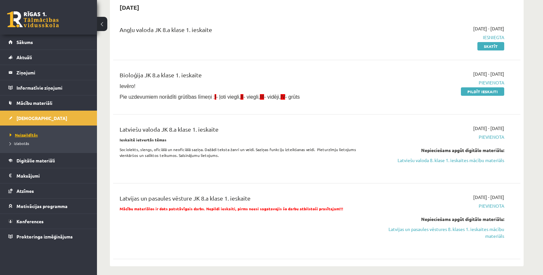
click at [23, 136] on span "Neizpildītās" at bounding box center [24, 134] width 28 height 5
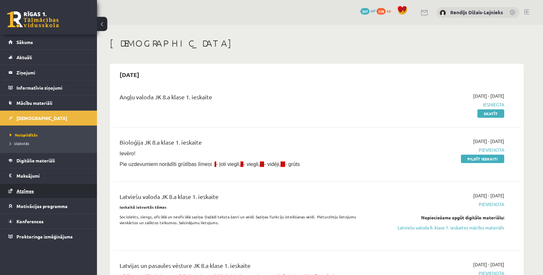
click at [30, 192] on span "Atzīmes" at bounding box center [24, 191] width 17 height 6
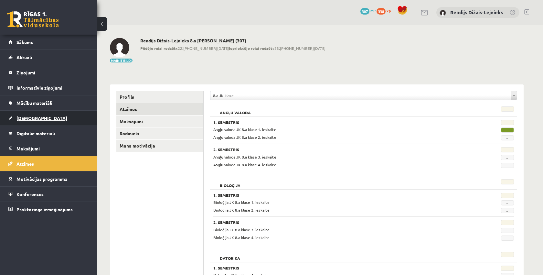
click at [29, 119] on span "[DEMOGRAPHIC_DATA]" at bounding box center [41, 118] width 51 height 6
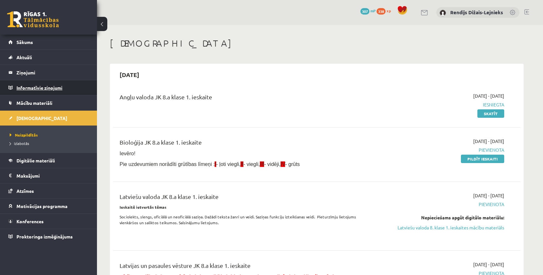
click at [27, 91] on legend "Informatīvie ziņojumi 0" at bounding box center [52, 87] width 72 height 15
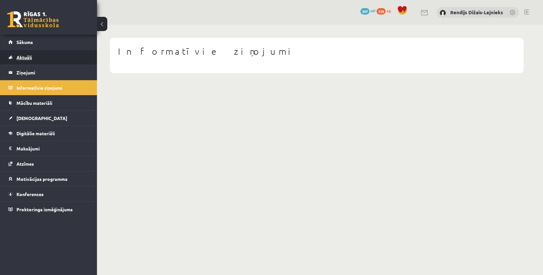
click at [24, 57] on span "Aktuāli" at bounding box center [24, 57] width 16 height 6
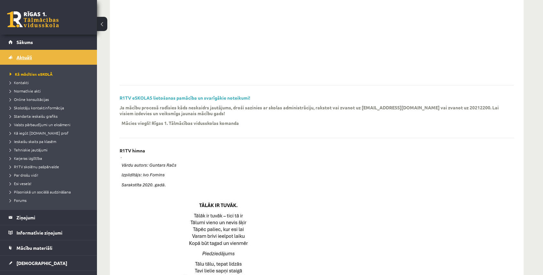
scroll to position [135, 0]
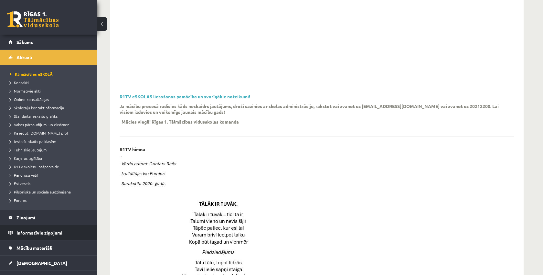
click at [26, 234] on legend "Informatīvie ziņojumi 0" at bounding box center [52, 232] width 72 height 15
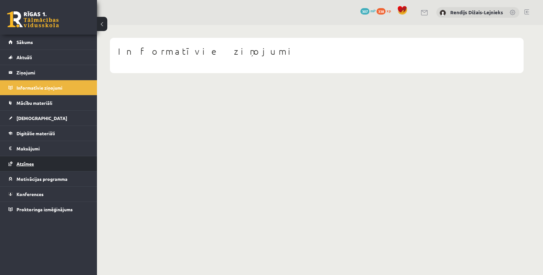
click at [27, 164] on span "Atzīmes" at bounding box center [24, 164] width 17 height 6
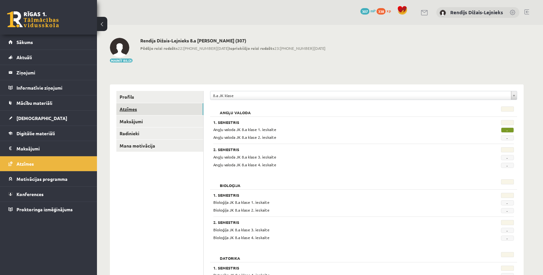
click at [127, 111] on link "Atzīmes" at bounding box center [159, 109] width 87 height 12
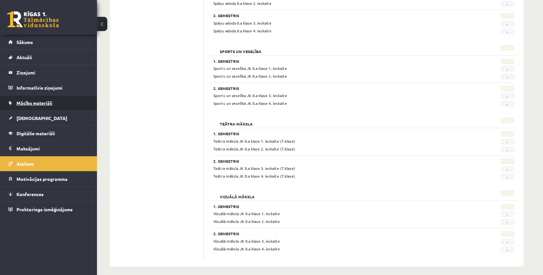
scroll to position [1224, 0]
click at [21, 57] on span "Aktuāli" at bounding box center [24, 57] width 16 height 6
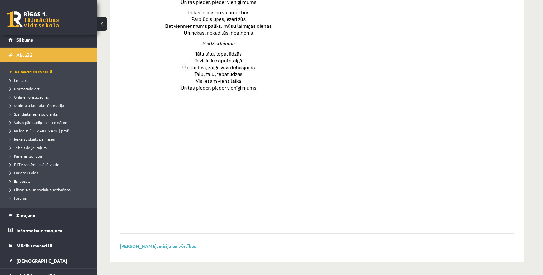
scroll to position [429, 0]
click at [27, 115] on span "Standarta ieskaišu grafiks" at bounding box center [34, 113] width 48 height 5
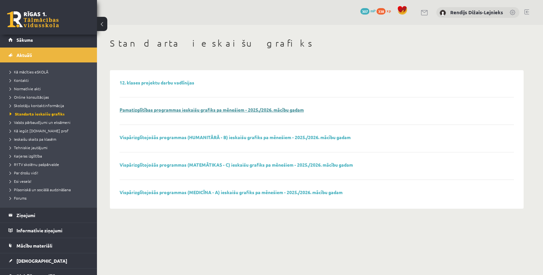
click at [151, 111] on link "Pamatizglītības programmas ieskaišu grafiks pa mēnešiem - 2025./2026. mācību ga…" at bounding box center [212, 110] width 184 height 6
click at [32, 140] on span "Ieskaišu skaits pa klasēm" at bounding box center [33, 139] width 47 height 5
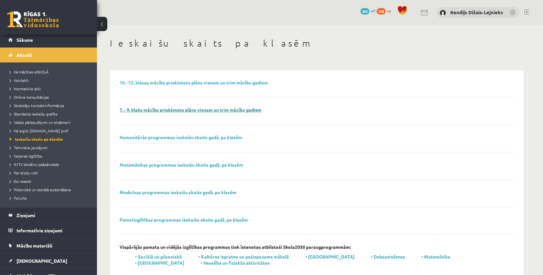
click at [137, 111] on link "7. - 9. klašu mācību priekšmetu plāns vienam un trim mācību gadiem" at bounding box center [191, 110] width 142 height 6
click at [35, 149] on span "Tehniskie jautājumi" at bounding box center [29, 147] width 38 height 5
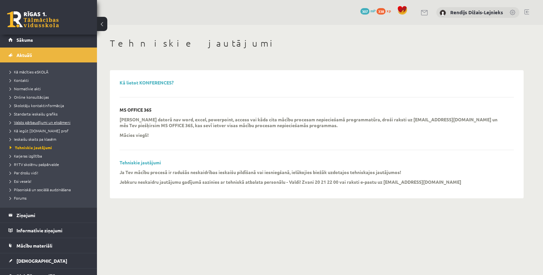
click at [29, 122] on span "Valsts pārbaudījumi un eksāmeni" at bounding box center [40, 122] width 61 height 5
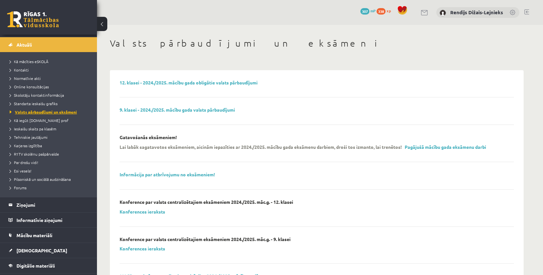
scroll to position [13, 0]
click at [149, 174] on link "Informācija par atbrīvojumu no eksāmeniem!" at bounding box center [167, 174] width 95 height 6
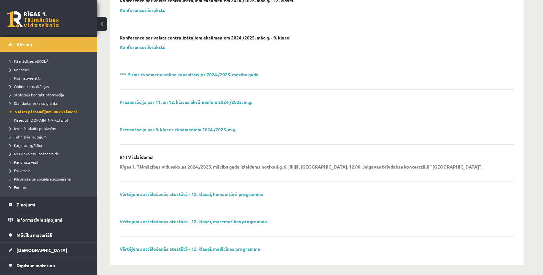
scroll to position [201, 0]
click at [29, 96] on span "Skolotāju kontaktinformācija" at bounding box center [37, 94] width 54 height 5
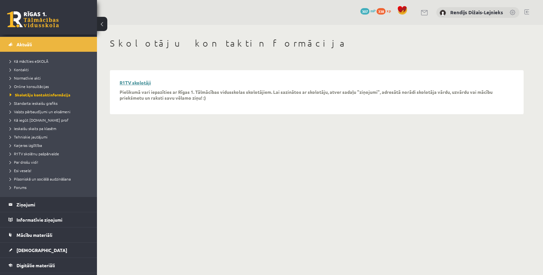
click at [131, 82] on link "R1TV skolotāji" at bounding box center [135, 83] width 31 height 6
